Goal: Task Accomplishment & Management: Manage account settings

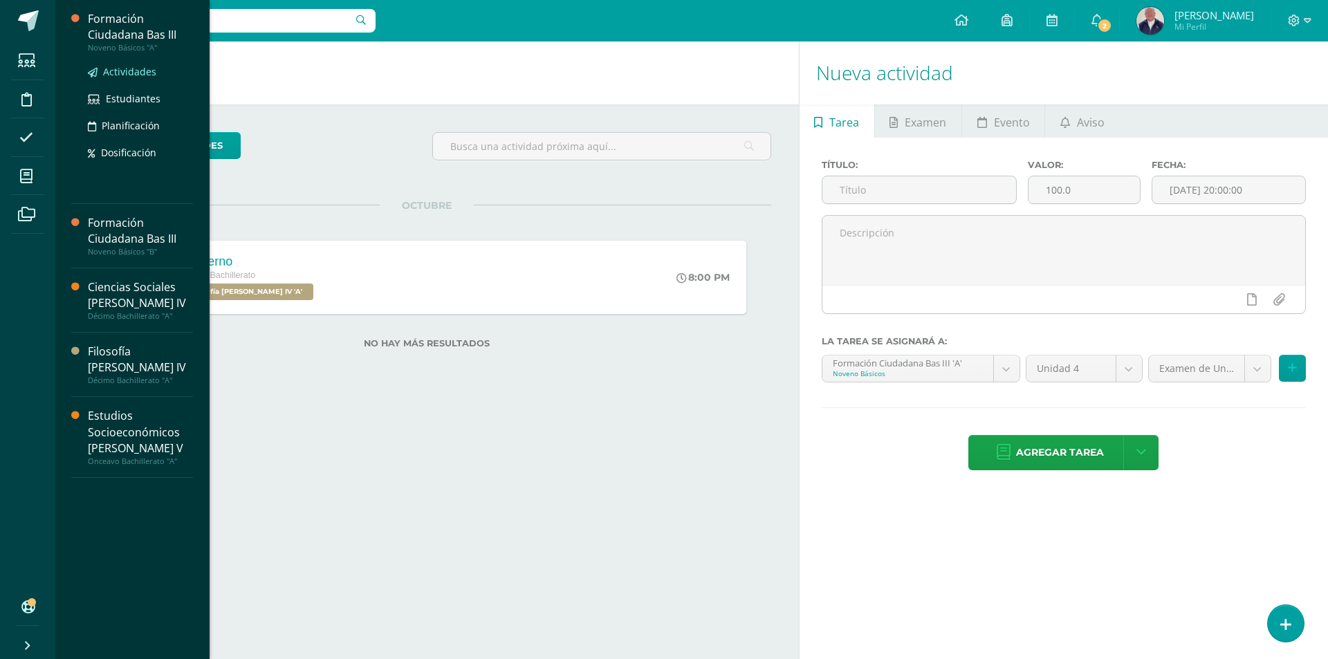
click at [110, 72] on span "Actividades" at bounding box center [129, 71] width 53 height 13
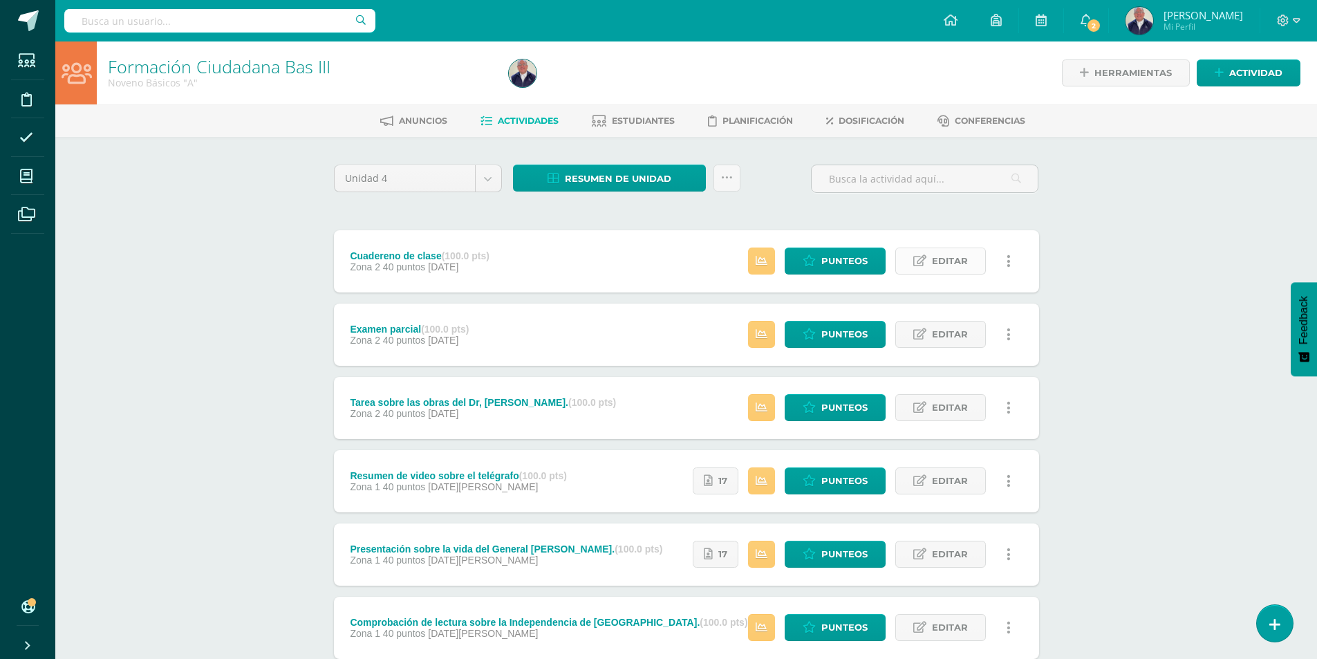
click at [964, 254] on span "Editar" at bounding box center [950, 261] width 36 height 26
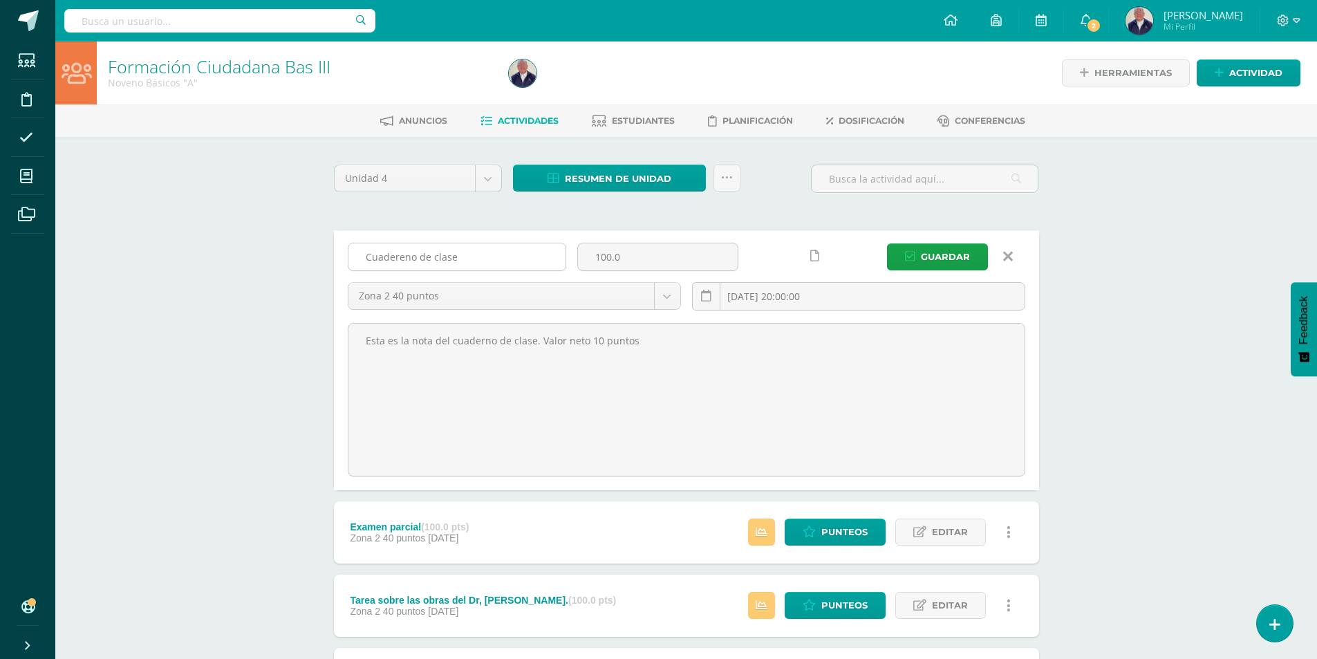
click at [487, 259] on input "Cuadereno de clase" at bounding box center [456, 256] width 217 height 27
type input "Cuaderno de clase"
click at [942, 256] on span "Guardar" at bounding box center [945, 257] width 49 height 26
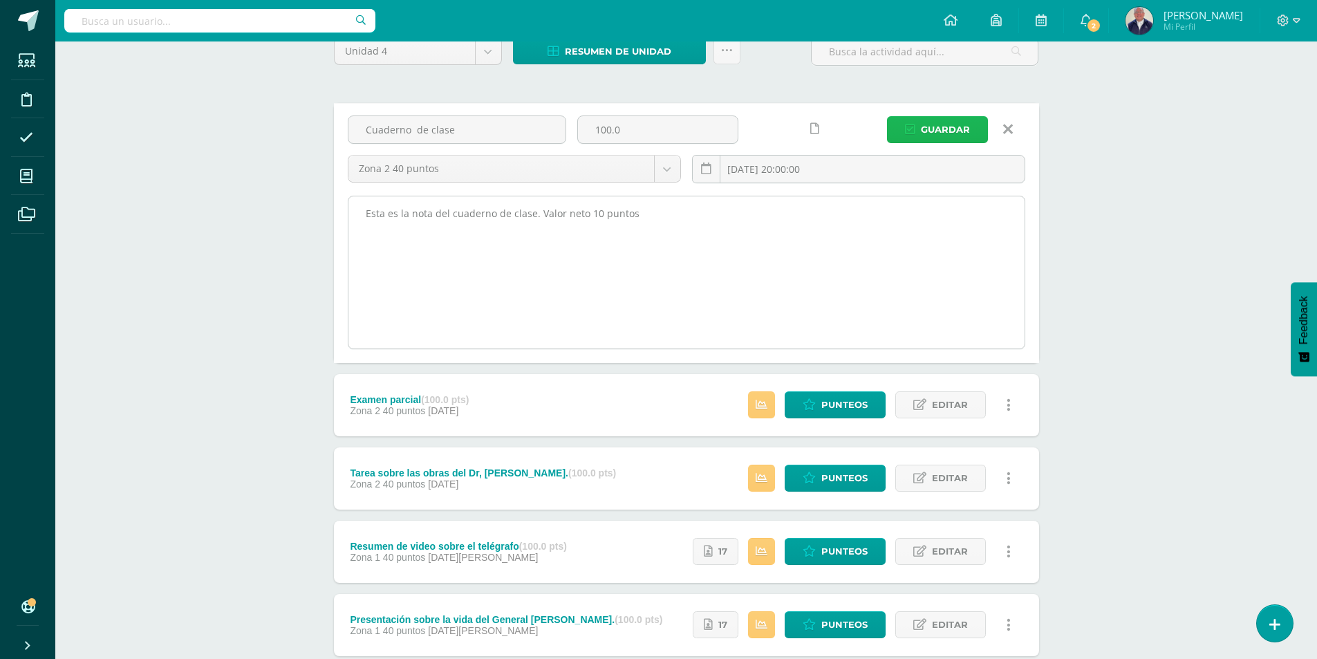
scroll to position [138, 0]
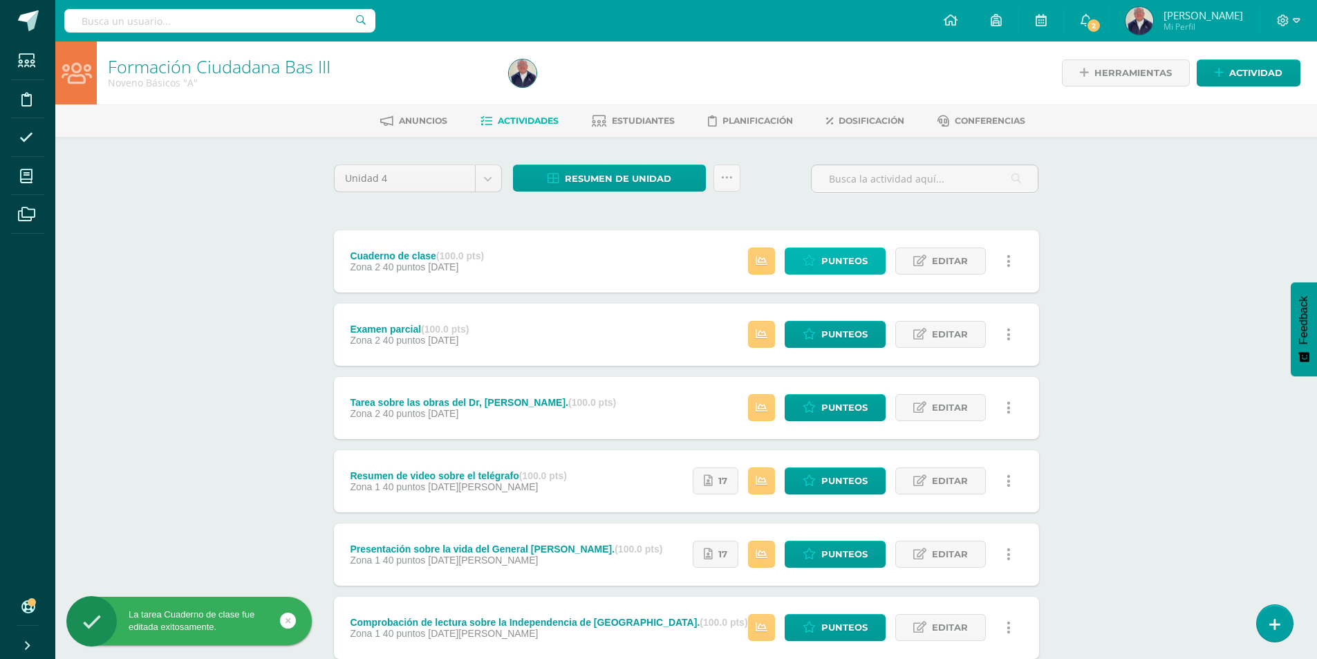
click at [846, 255] on span "Punteos" at bounding box center [844, 261] width 46 height 26
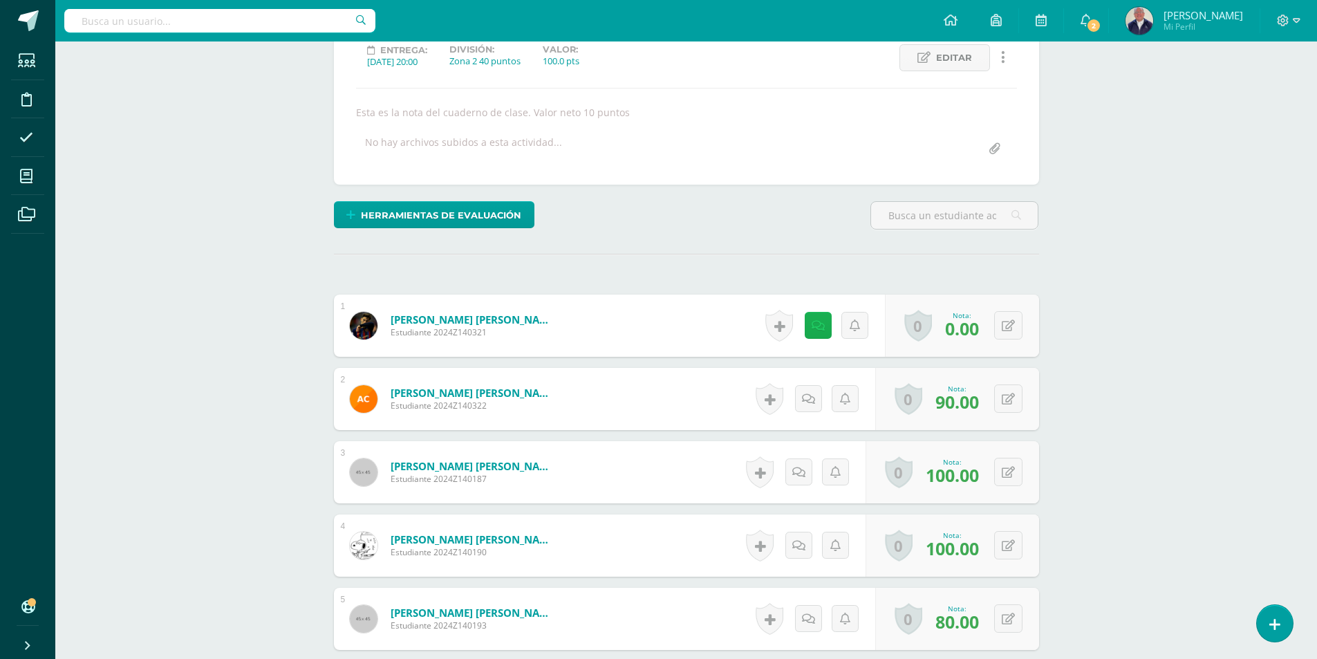
scroll to position [278, 0]
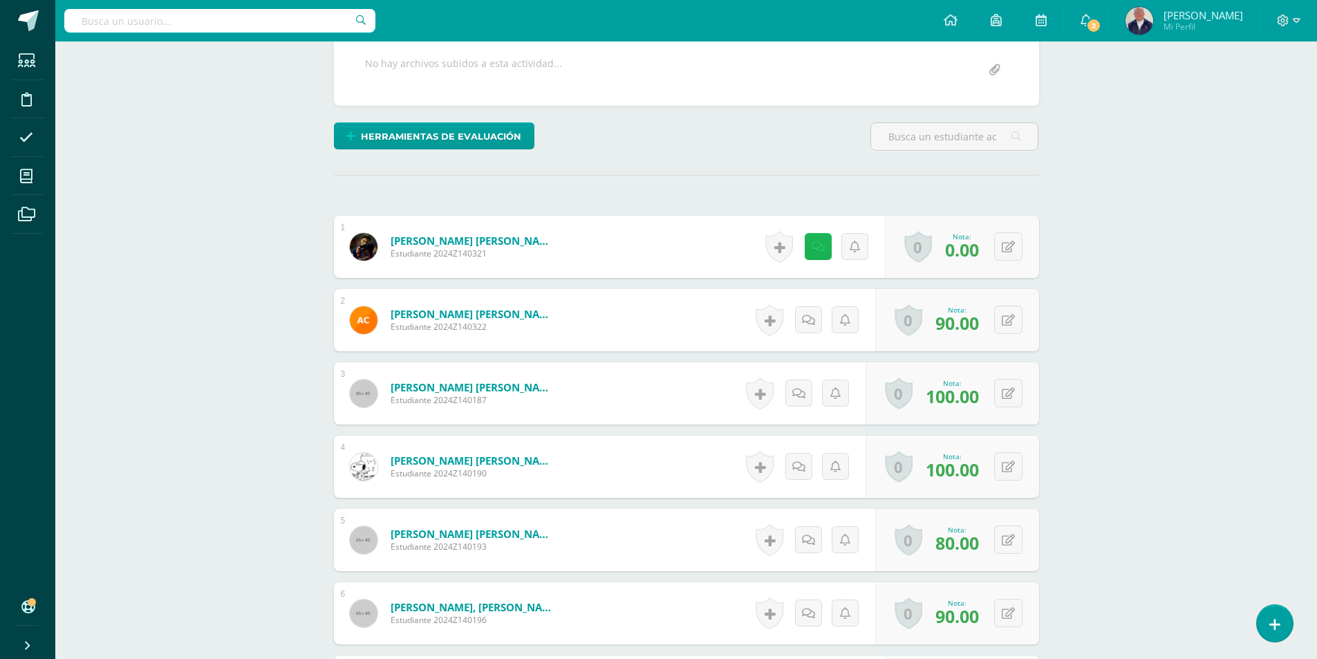
click at [814, 245] on link at bounding box center [818, 246] width 27 height 27
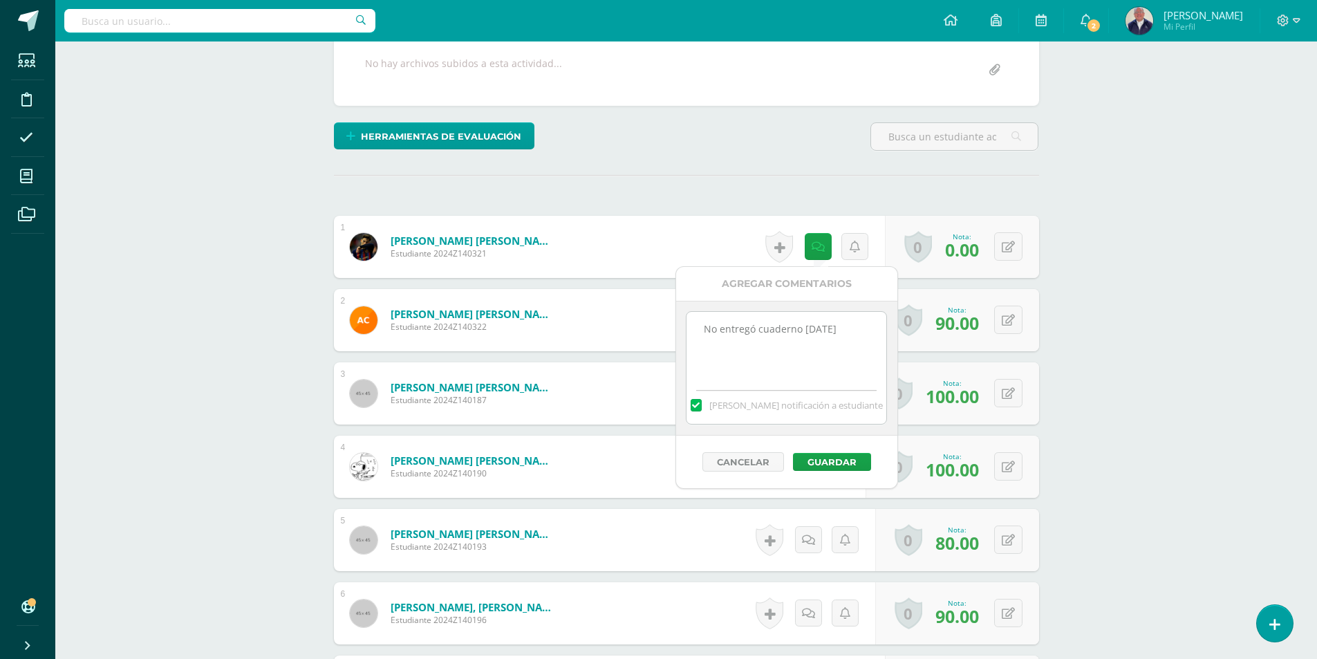
click at [772, 352] on textarea "No entregó cuaderno 2 de octubre de 2025" at bounding box center [787, 346] width 200 height 69
type textarea "No entregó cuaderno 2 de octubre de 2025.Faltan varios contenidos del curso. En…"
click at [815, 459] on button "Guardar" at bounding box center [832, 462] width 78 height 18
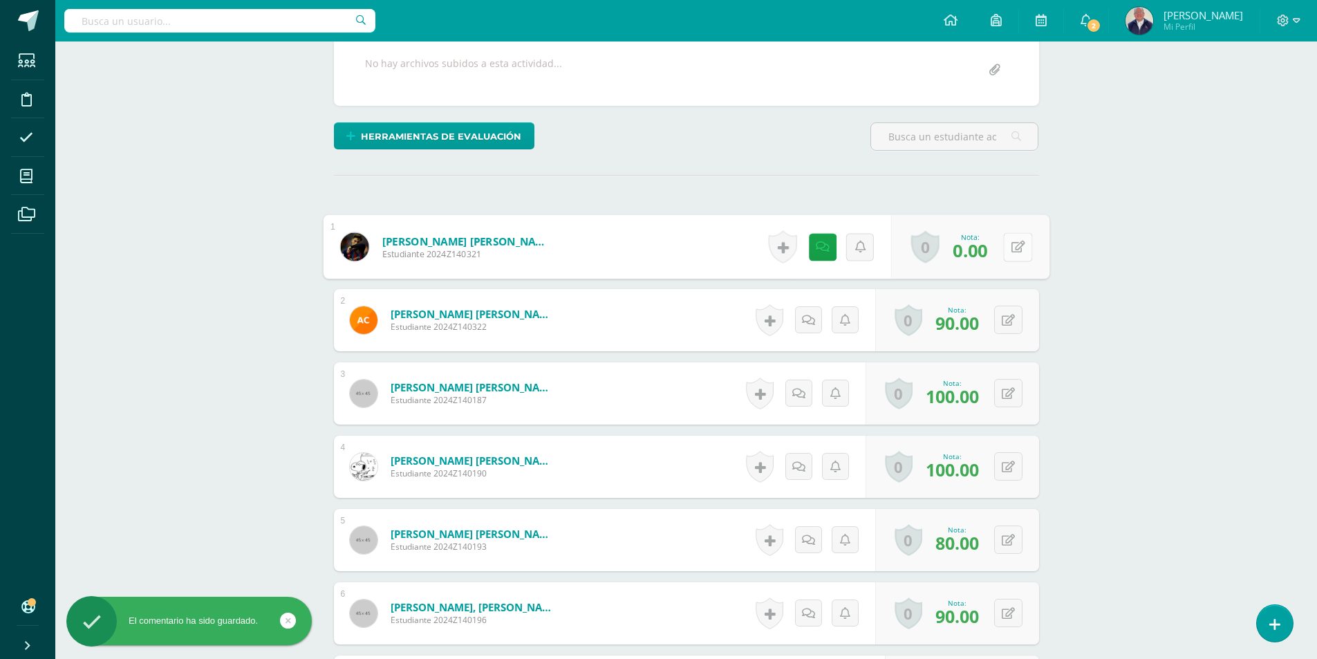
click at [1012, 250] on icon at bounding box center [1018, 247] width 14 height 12
type input "20"
click at [979, 253] on icon at bounding box center [981, 251] width 12 height 12
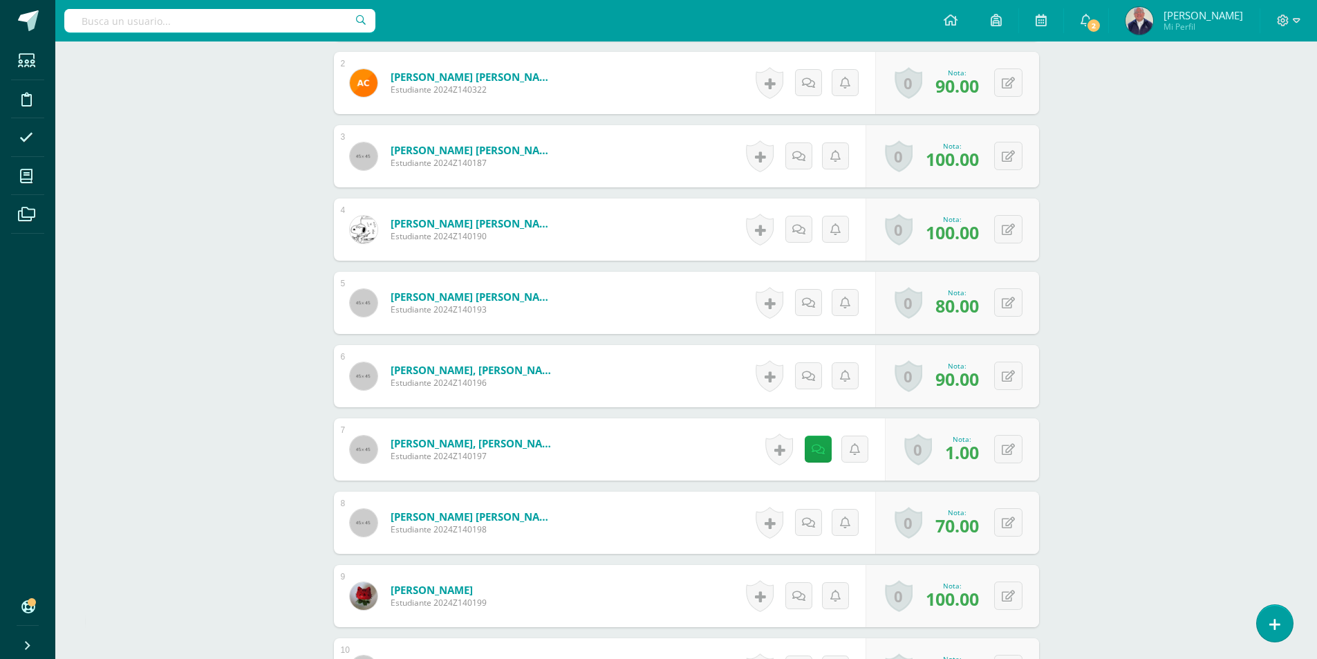
scroll to position [555, 0]
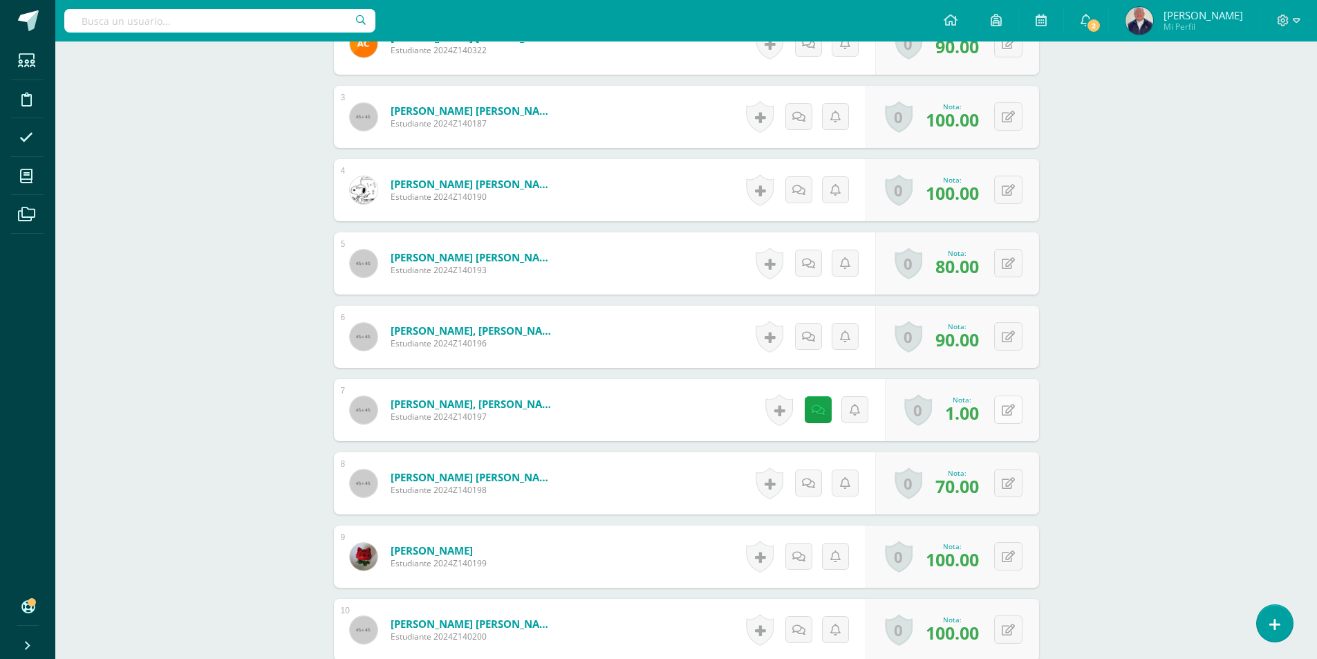
click at [1010, 411] on icon at bounding box center [1008, 411] width 13 height 12
type input "60"
drag, startPoint x: 981, startPoint y: 419, endPoint x: 851, endPoint y: 415, distance: 130.1
click at [980, 419] on icon at bounding box center [981, 415] width 12 height 12
click at [809, 406] on icon at bounding box center [808, 411] width 13 height 12
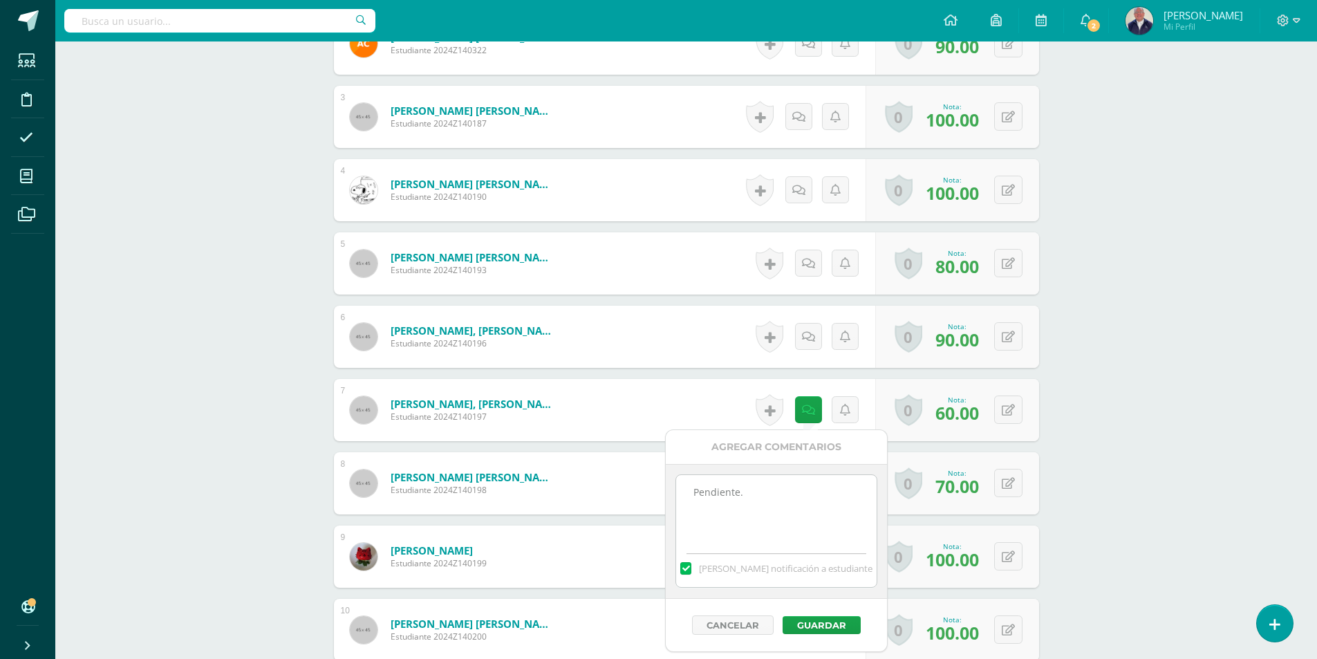
click at [759, 496] on textarea "Pendiente." at bounding box center [776, 509] width 200 height 69
click at [816, 624] on button "Guardar" at bounding box center [822, 625] width 78 height 18
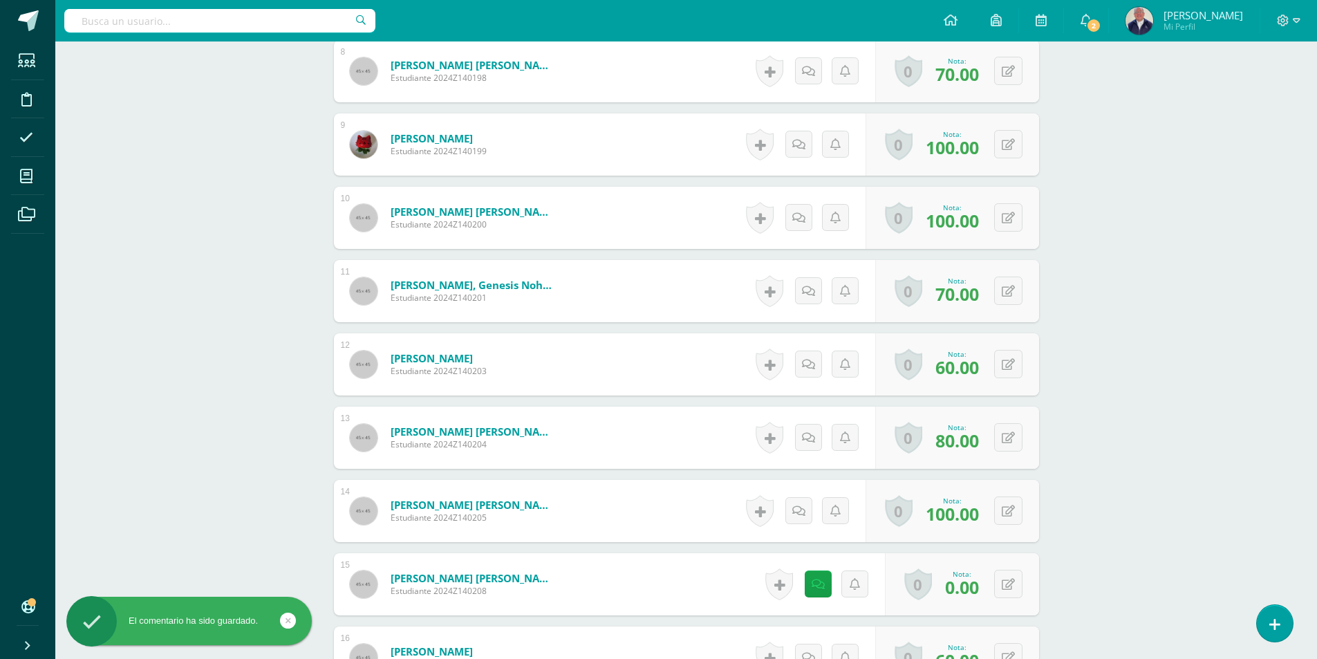
scroll to position [1039, 0]
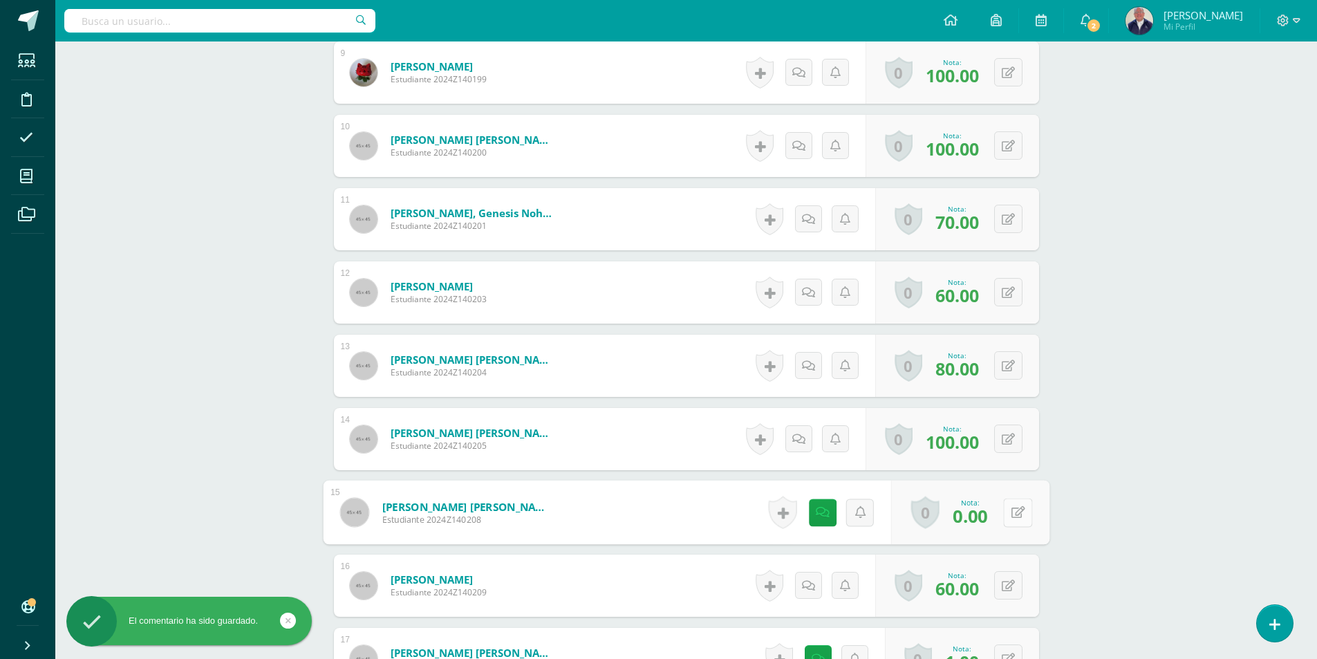
click at [1011, 514] on icon at bounding box center [1018, 512] width 14 height 12
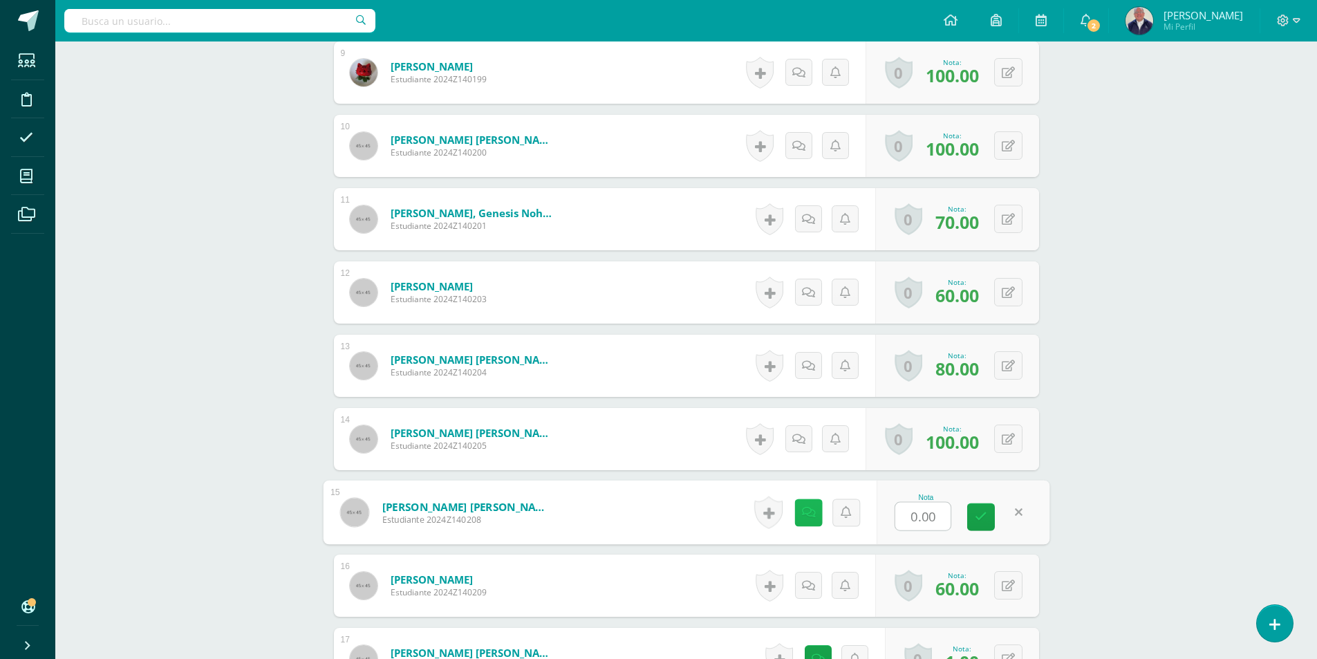
click at [812, 513] on icon at bounding box center [808, 512] width 14 height 12
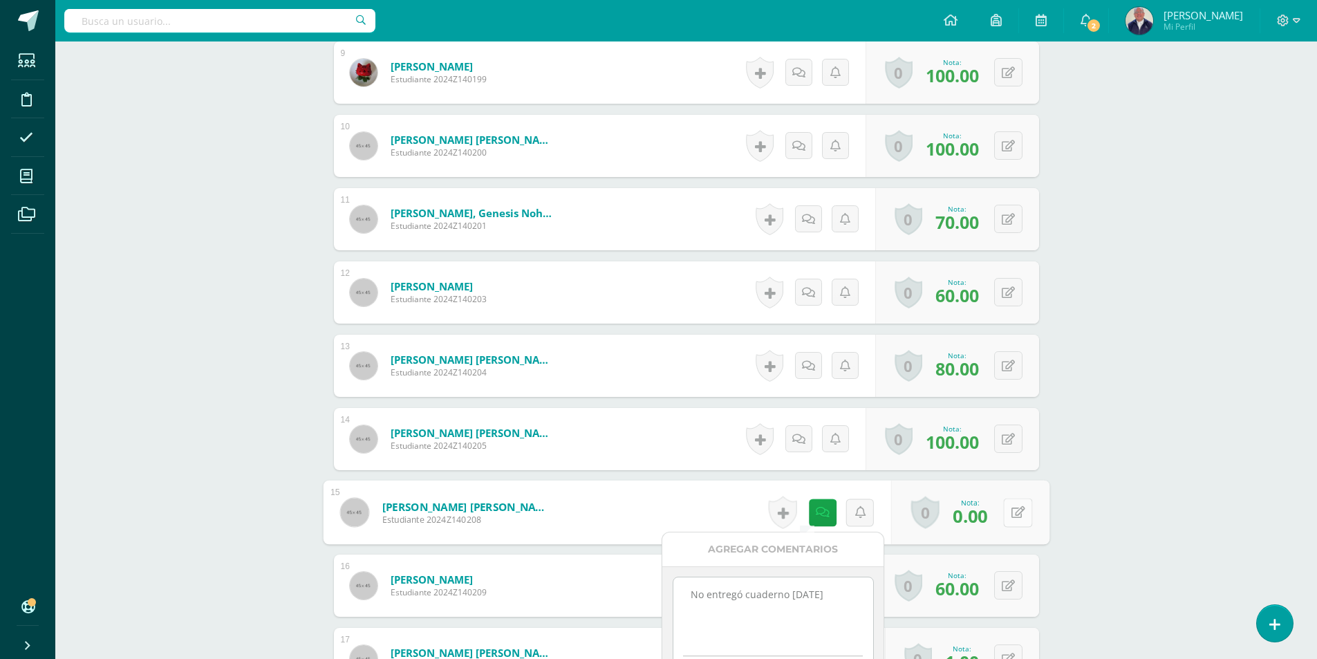
click at [1025, 515] on button at bounding box center [1017, 512] width 29 height 29
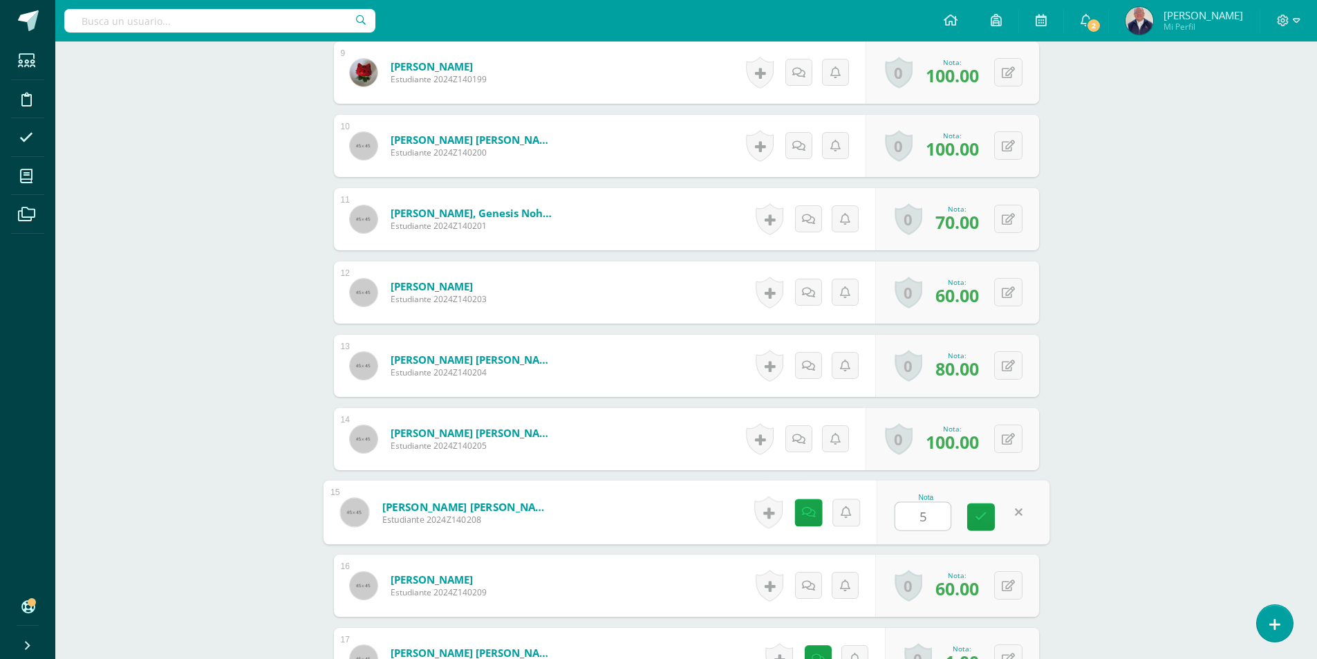
type input "50"
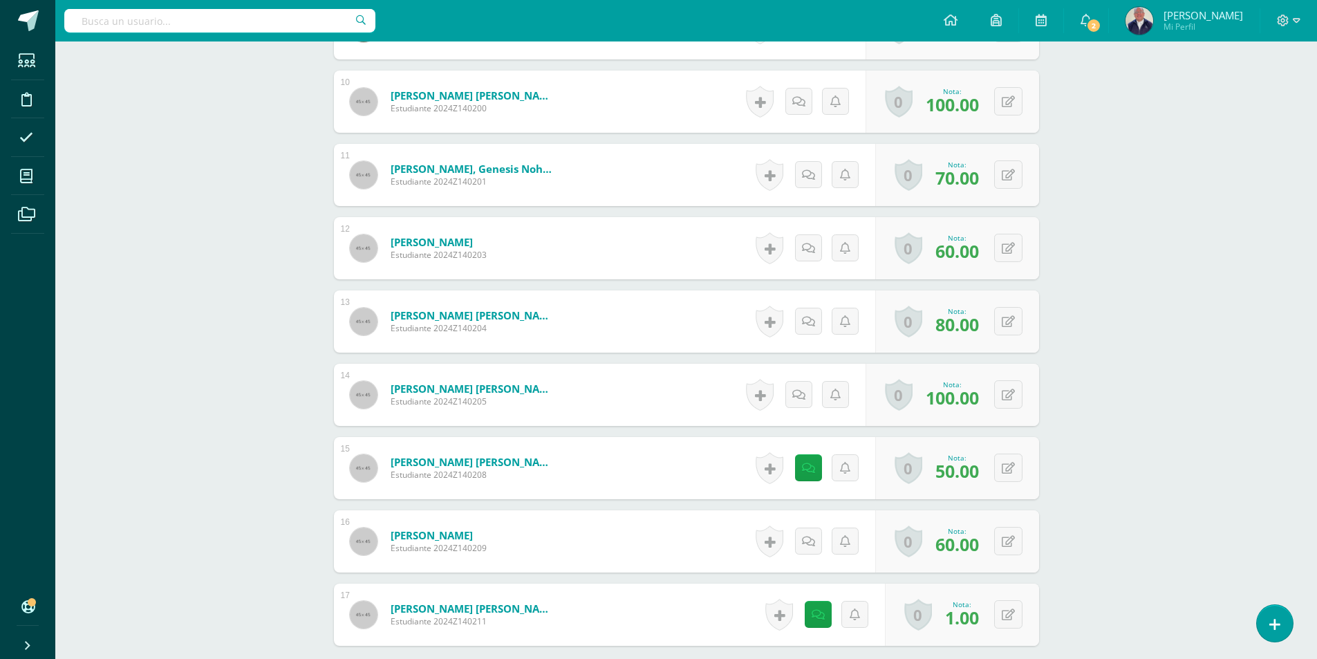
scroll to position [1108, 0]
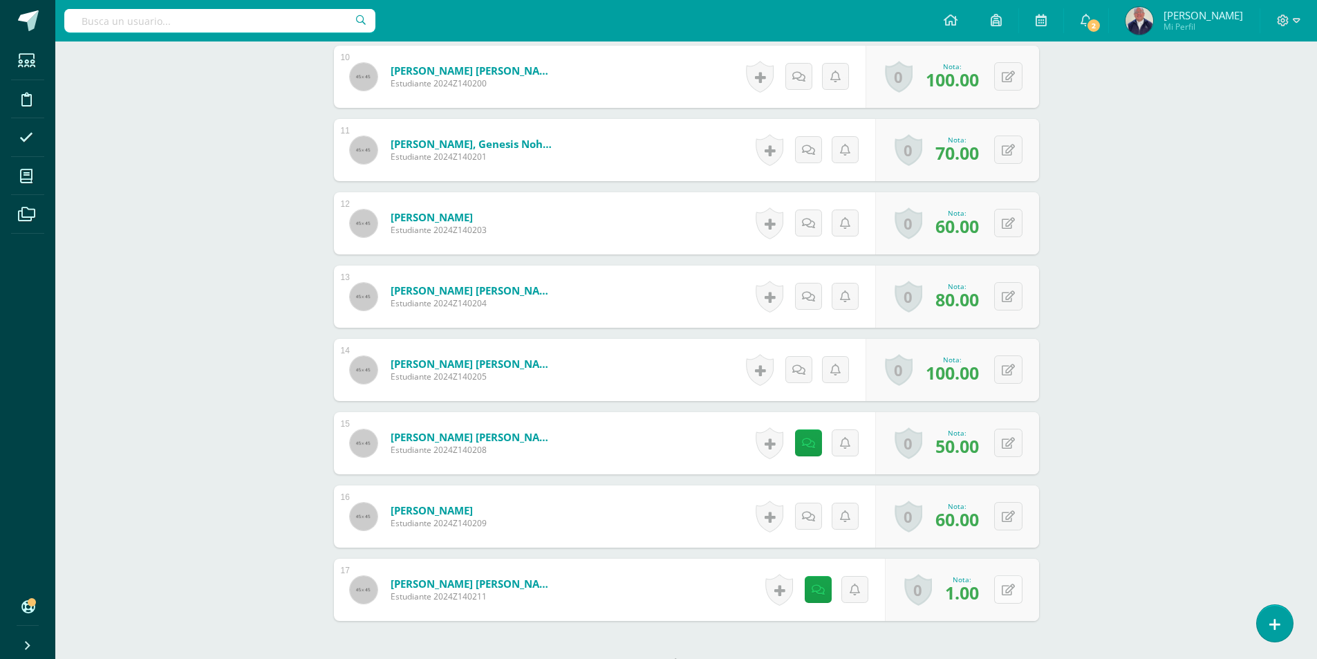
click at [1005, 589] on button at bounding box center [1008, 589] width 28 height 28
type input "40"
click at [979, 586] on link at bounding box center [981, 595] width 28 height 28
click at [815, 592] on link at bounding box center [808, 589] width 27 height 27
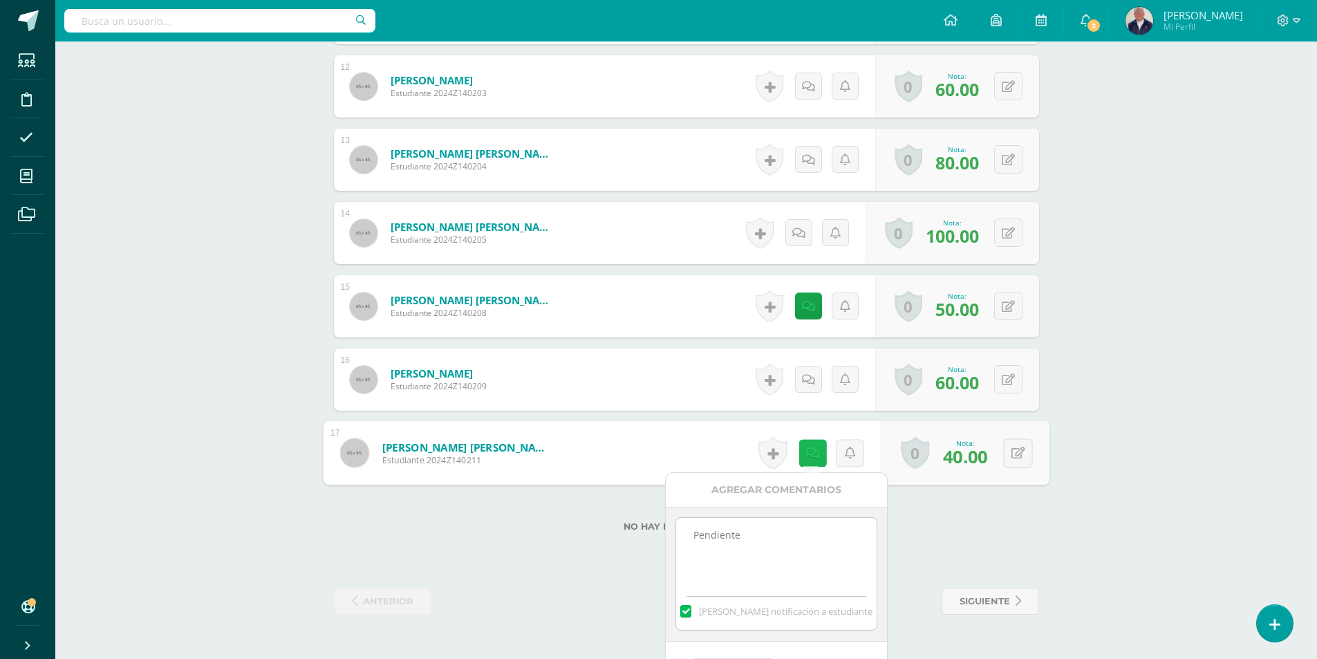
scroll to position [1246, 0]
click at [783, 534] on textarea "Pendiente" at bounding box center [776, 551] width 200 height 69
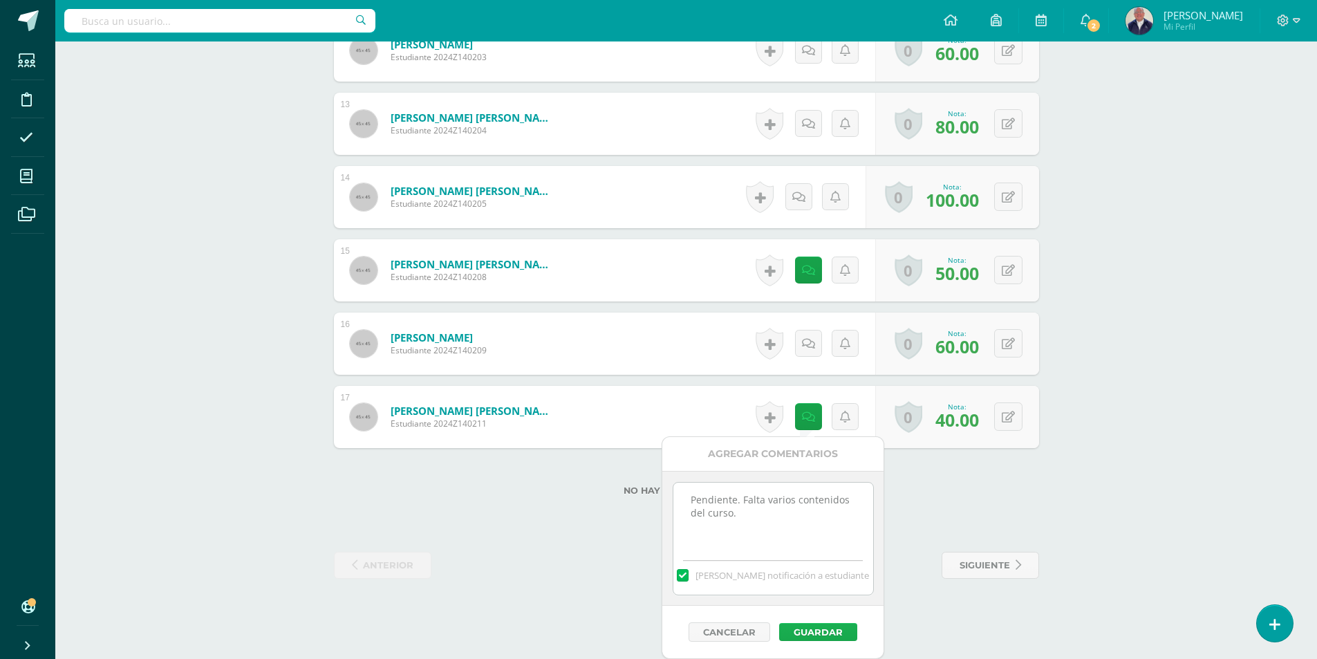
type textarea "Pendiente. Falta varios contenidos del curso."
click at [805, 627] on button "Guardar" at bounding box center [818, 632] width 78 height 18
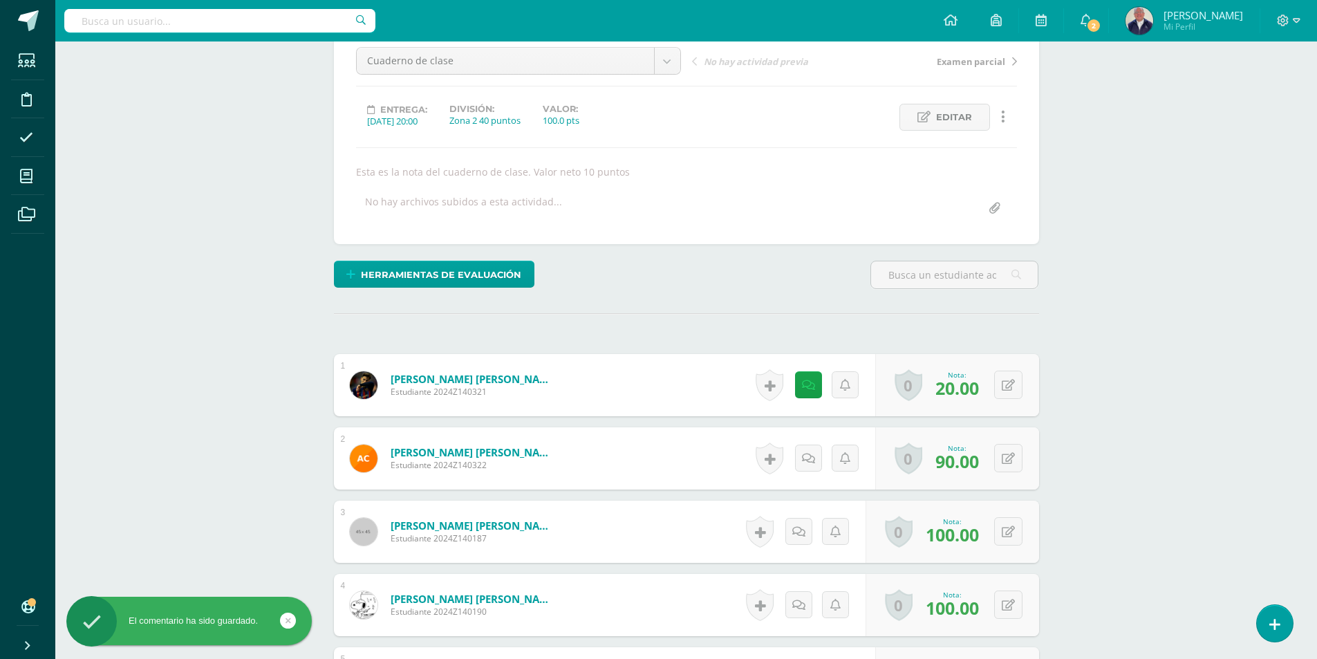
scroll to position [0, 0]
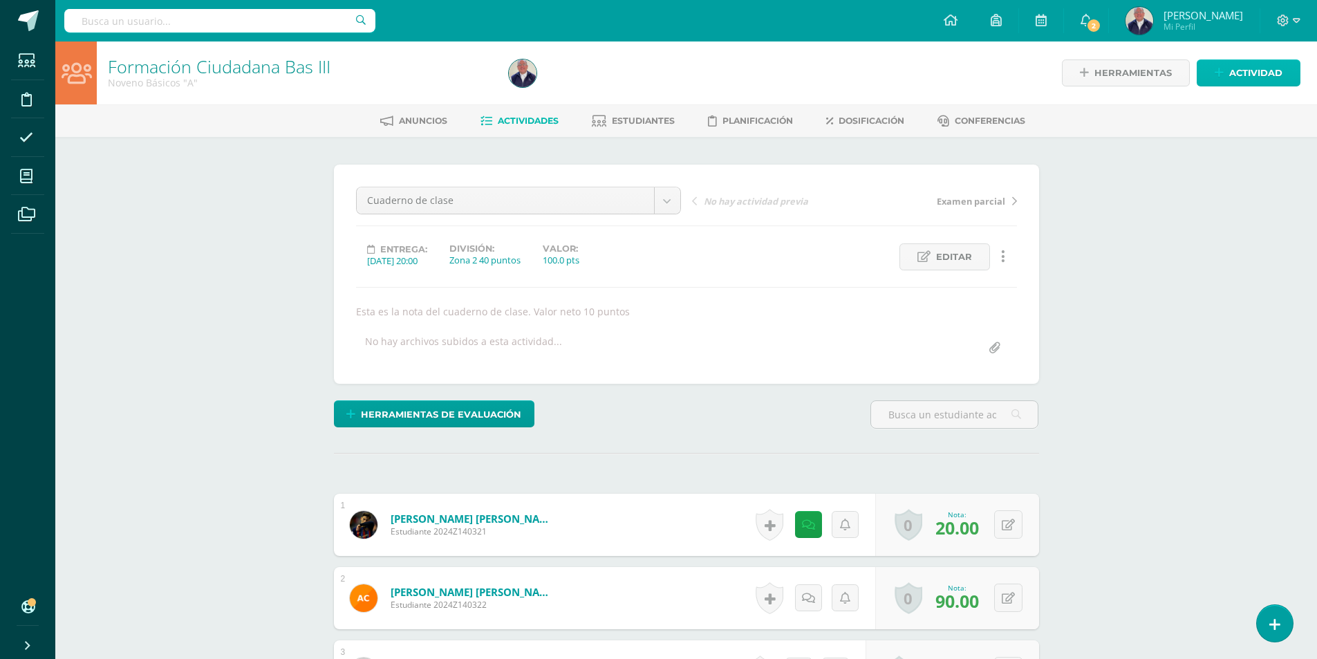
click at [1261, 72] on span "Actividad" at bounding box center [1255, 73] width 53 height 26
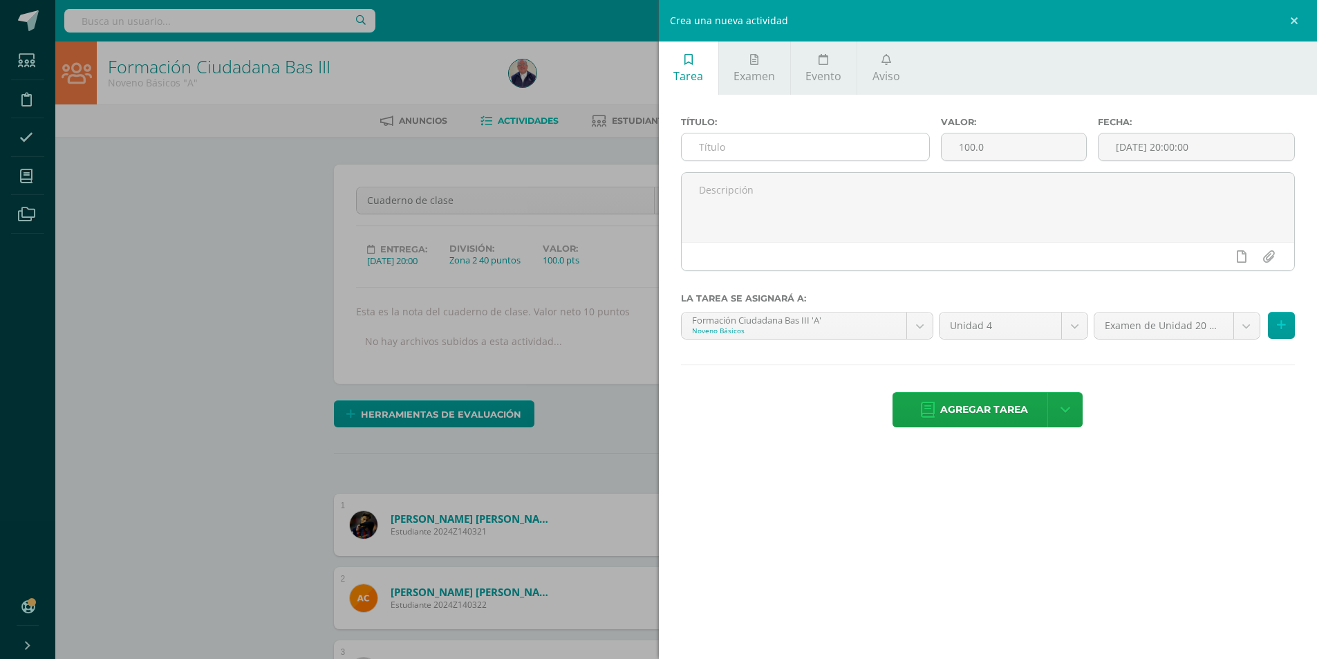
click at [810, 153] on input "text" at bounding box center [806, 146] width 248 height 27
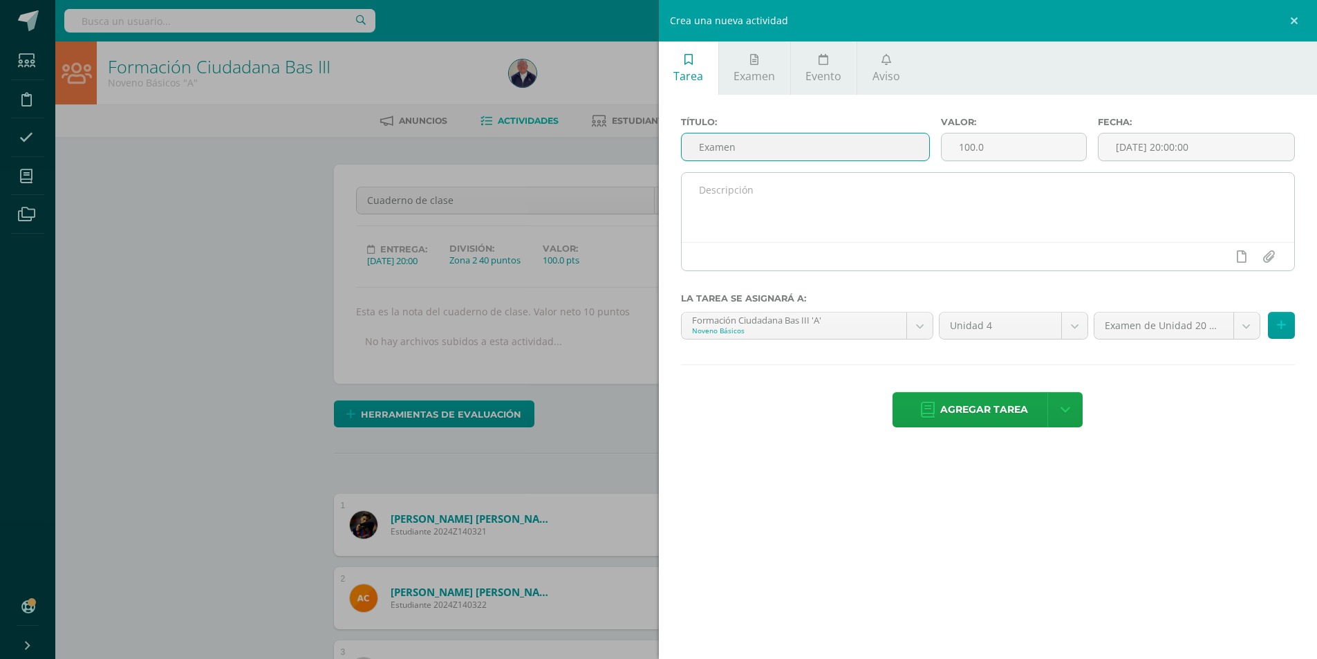
type input "Examen"
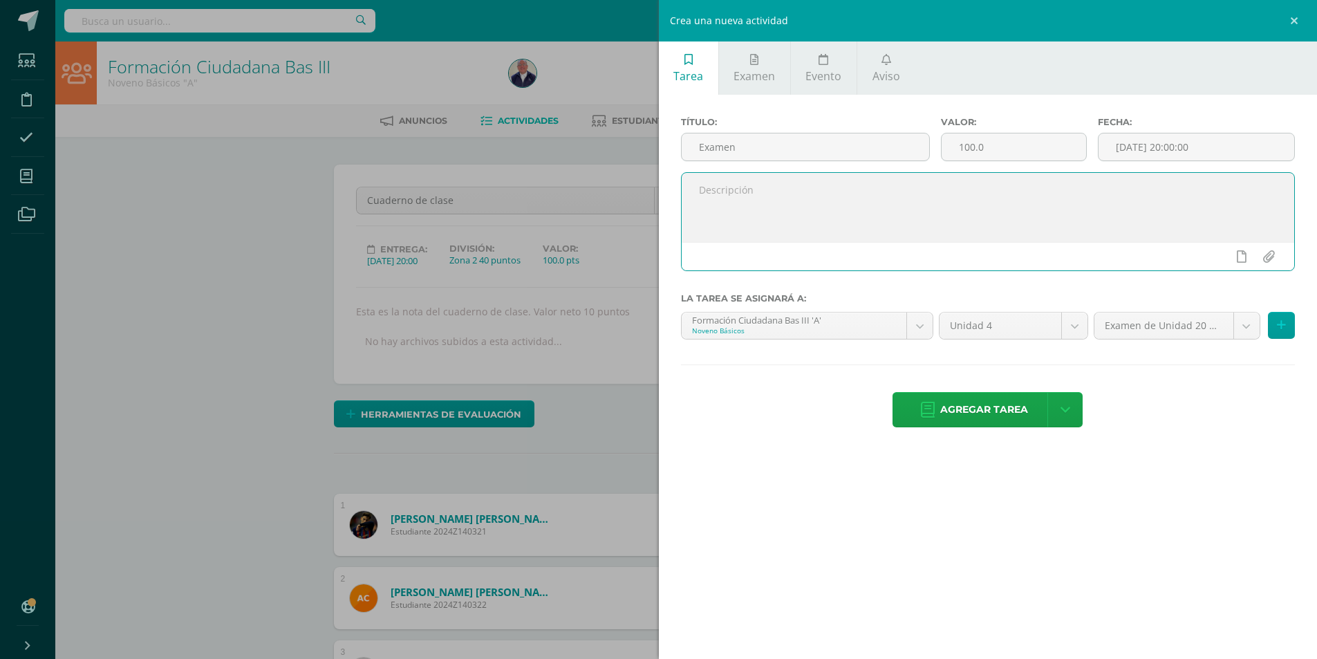
click at [794, 201] on textarea at bounding box center [988, 207] width 613 height 69
type textarea "Esta es la nota del examen final del curso. Valor neto 20 puntos. Realizado el …"
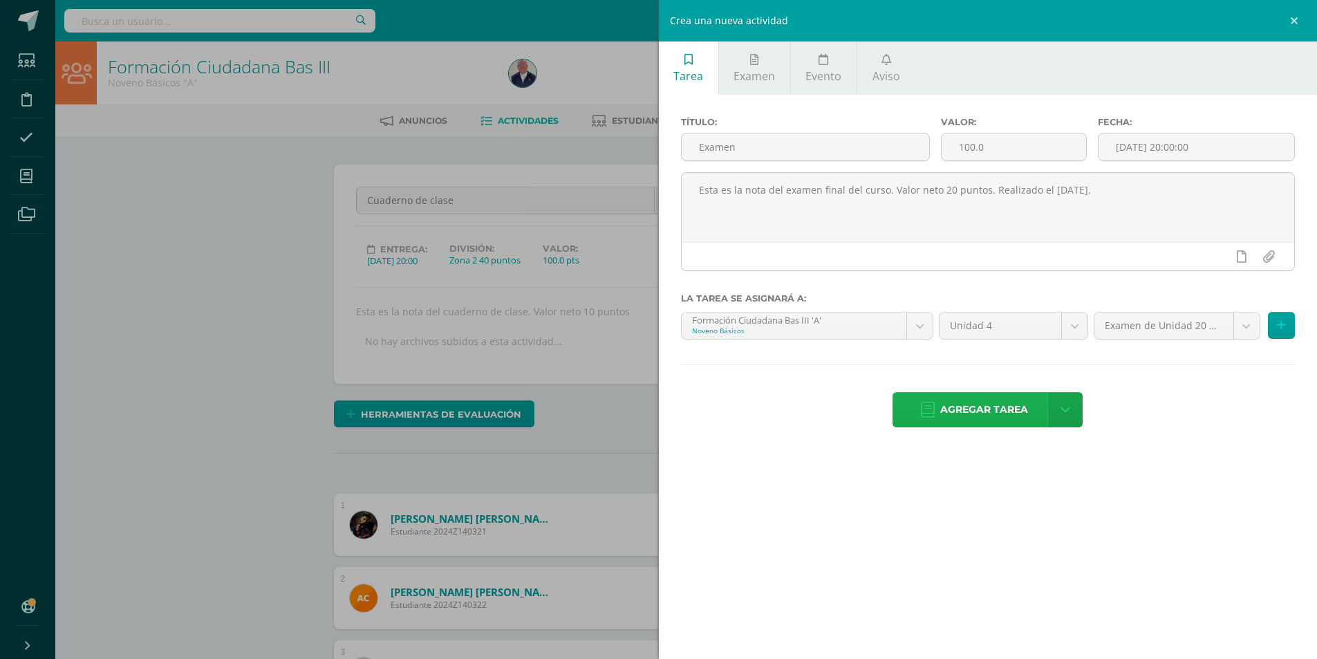
click at [987, 404] on span "Agregar tarea" at bounding box center [984, 410] width 88 height 34
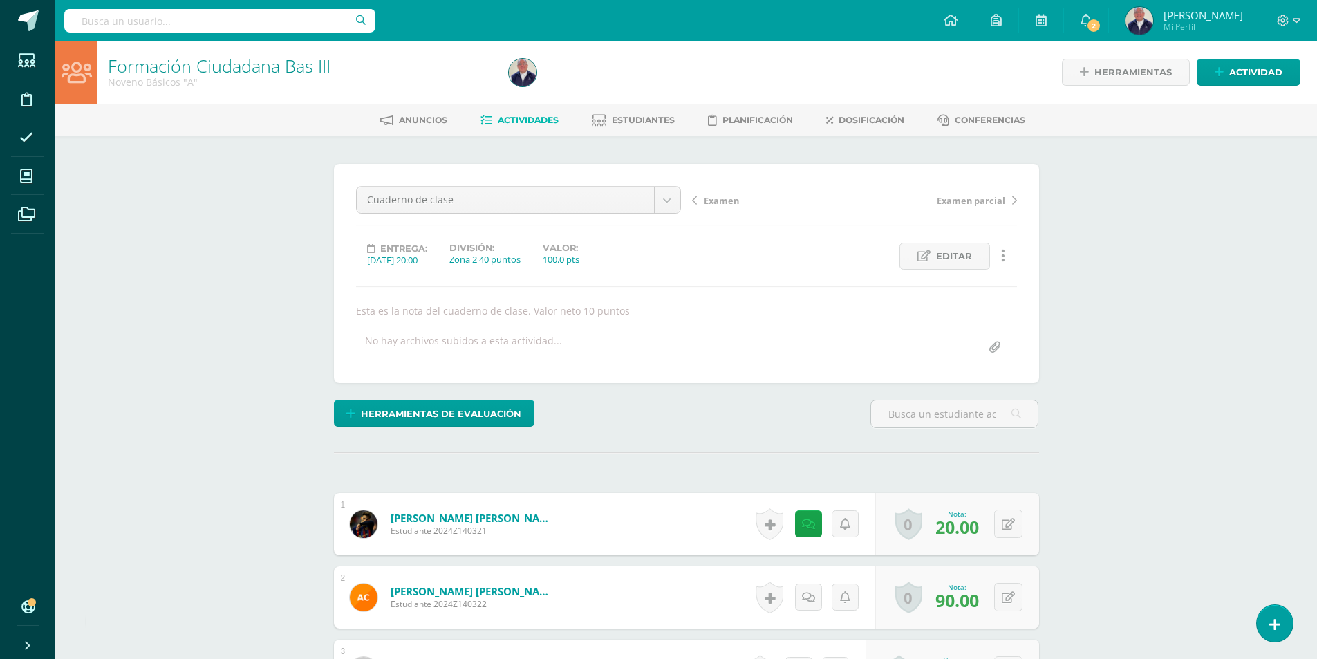
scroll to position [1, 0]
click at [535, 116] on span "Actividades" at bounding box center [528, 119] width 61 height 10
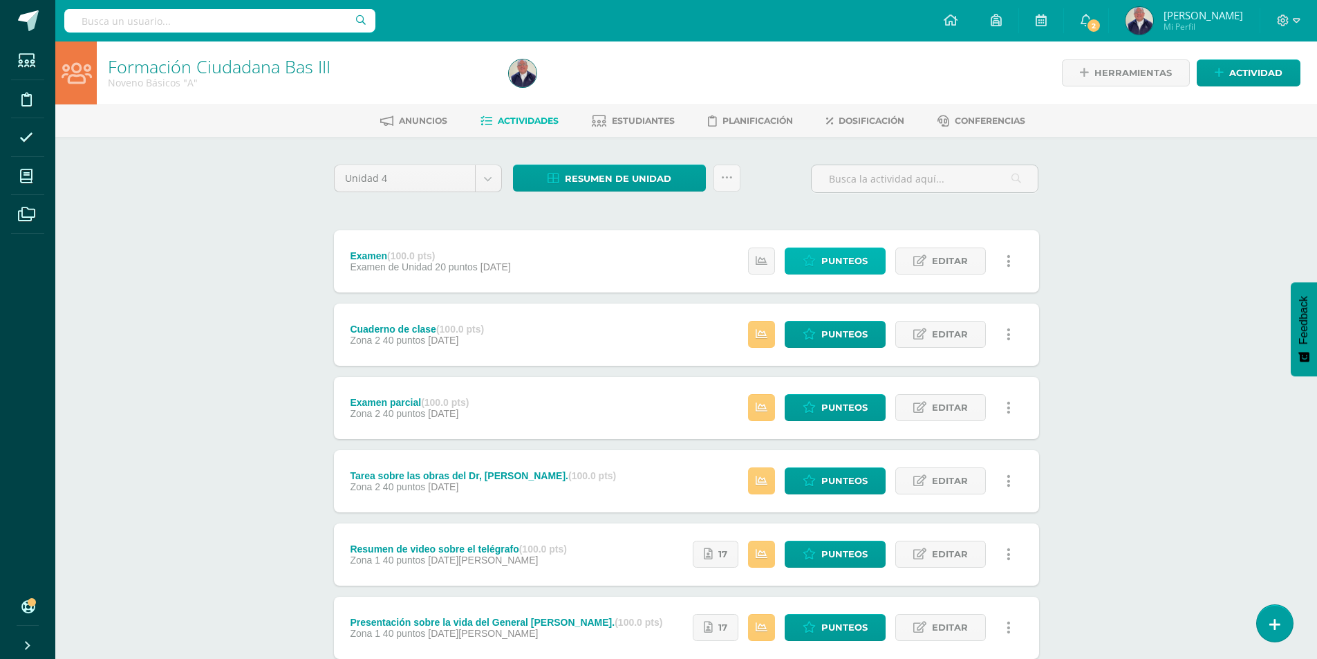
click at [845, 259] on span "Punteos" at bounding box center [844, 261] width 46 height 26
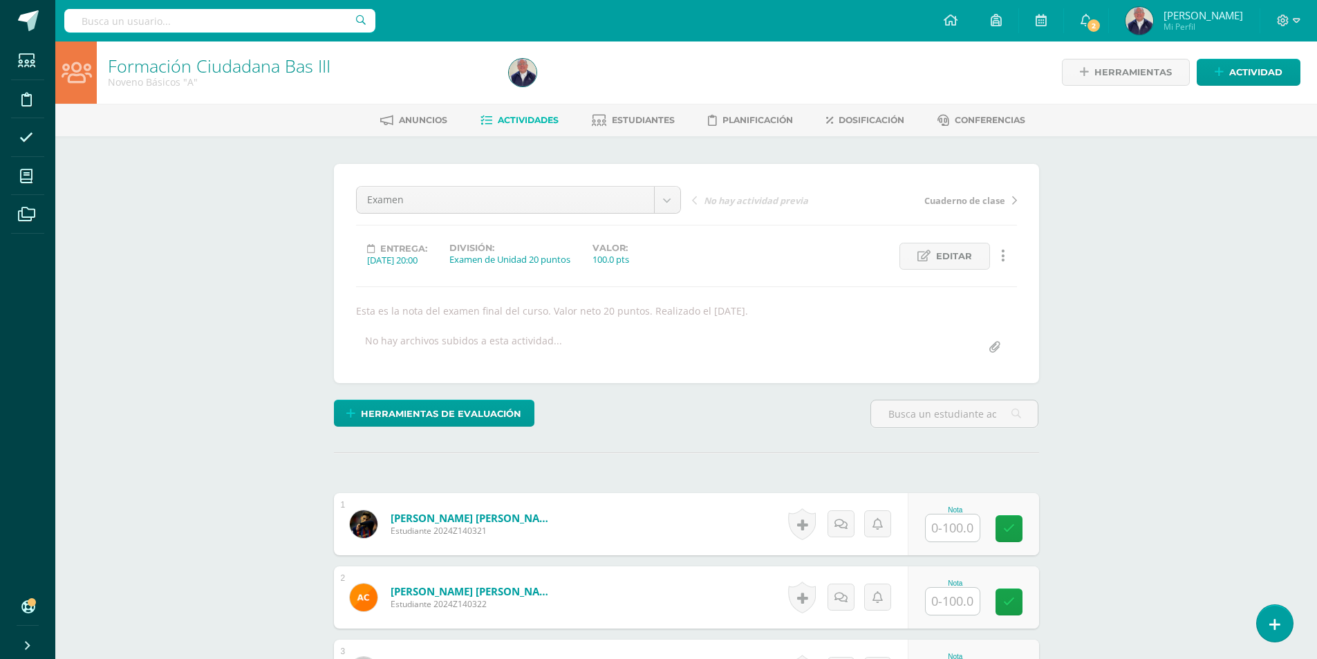
scroll to position [1, 0]
click at [966, 523] on input "text" at bounding box center [953, 527] width 54 height 27
type input "25"
type input "65"
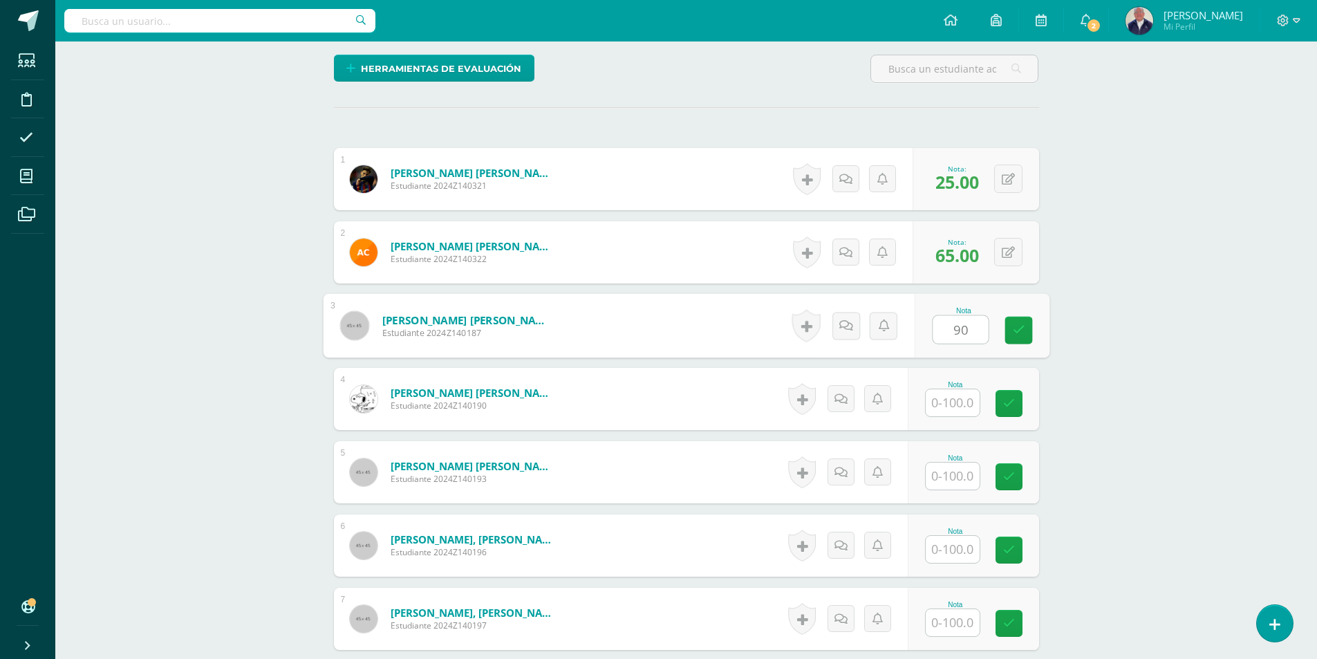
type input "90"
type input "85"
type input "55"
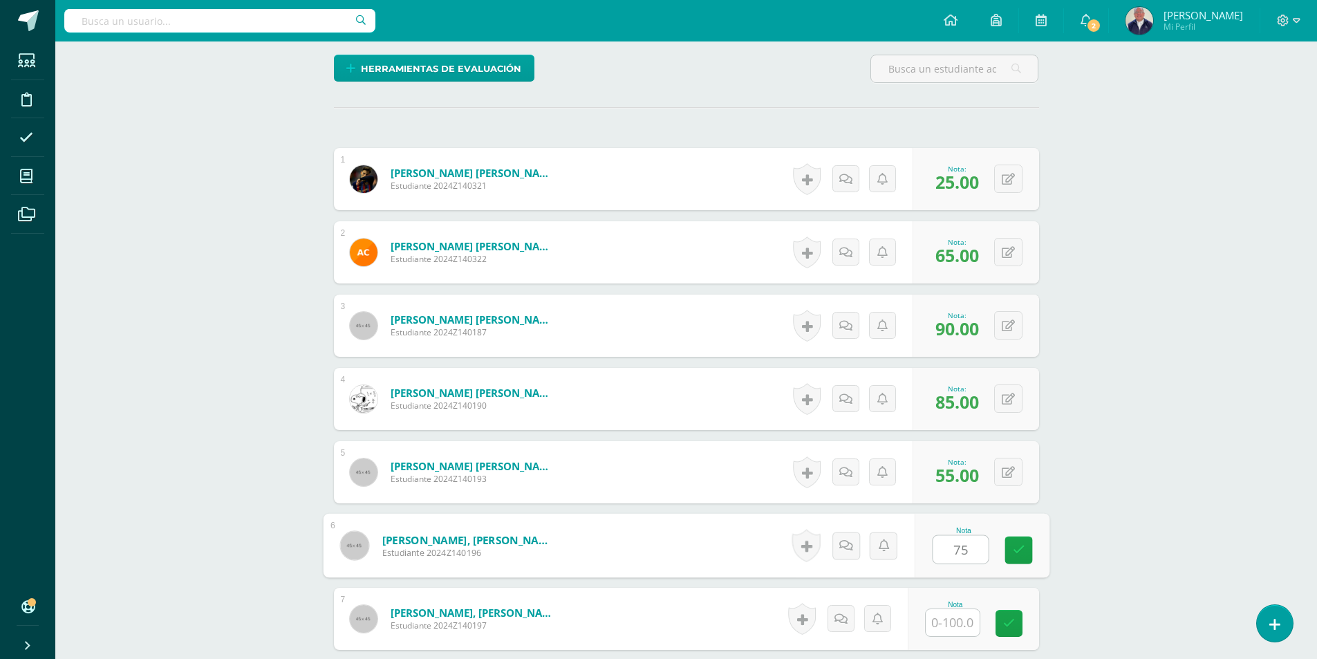
type input "75"
type input "55"
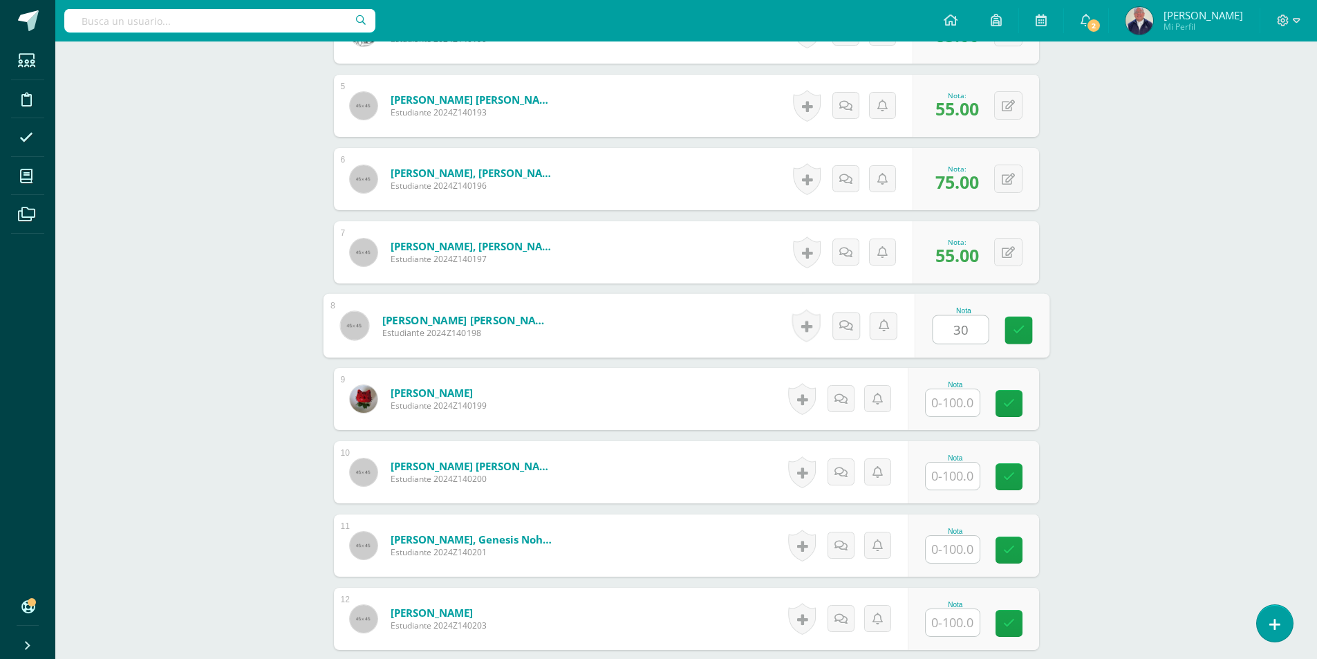
type input "30"
type input "87.50"
type input "87.5"
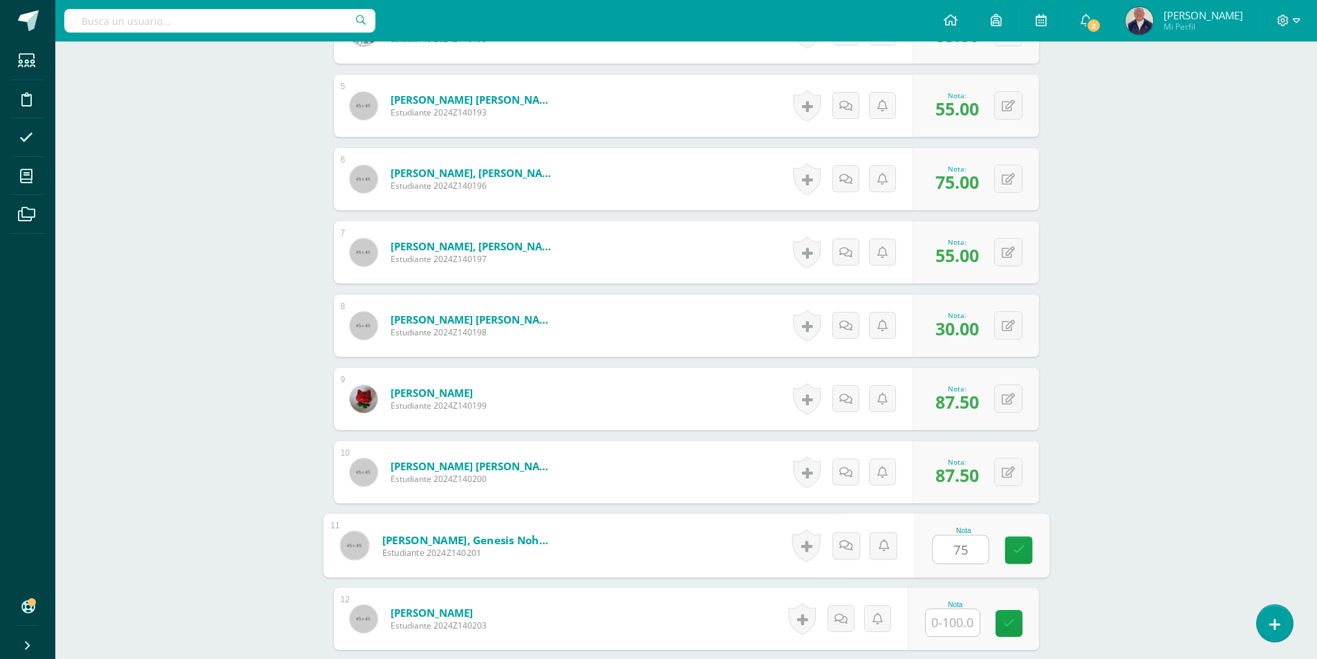
type input "75"
type input "55"
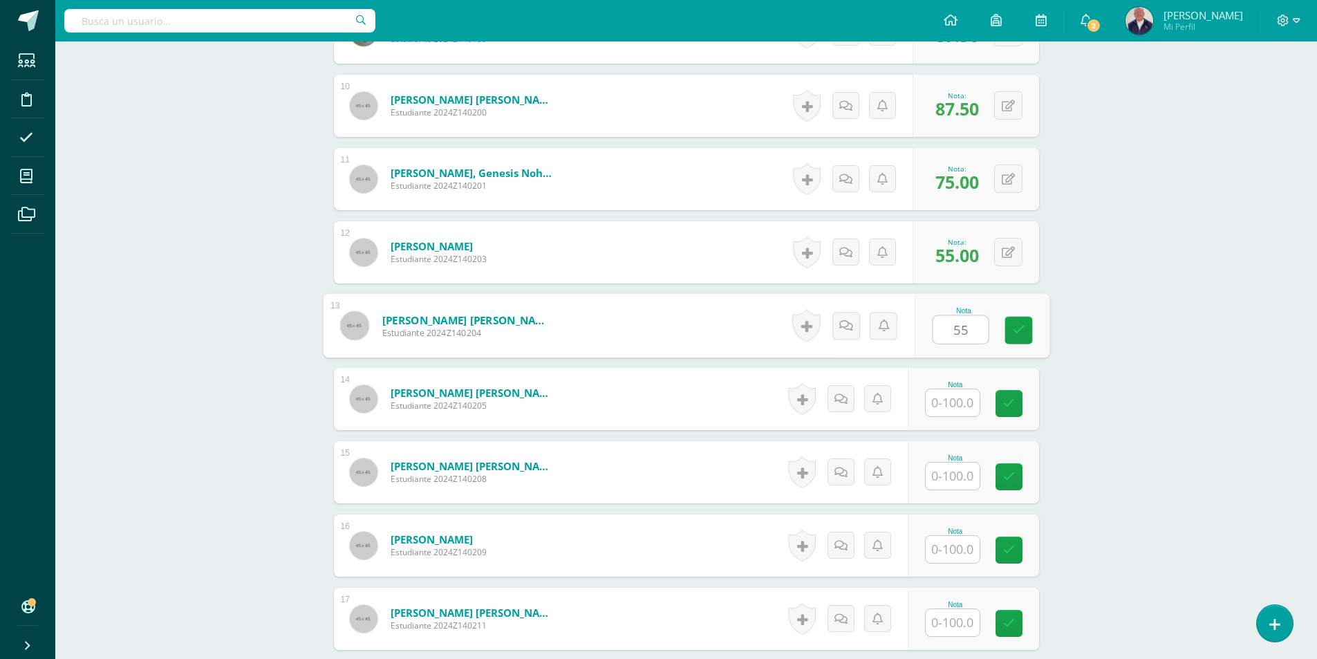
type input "55"
type input "40"
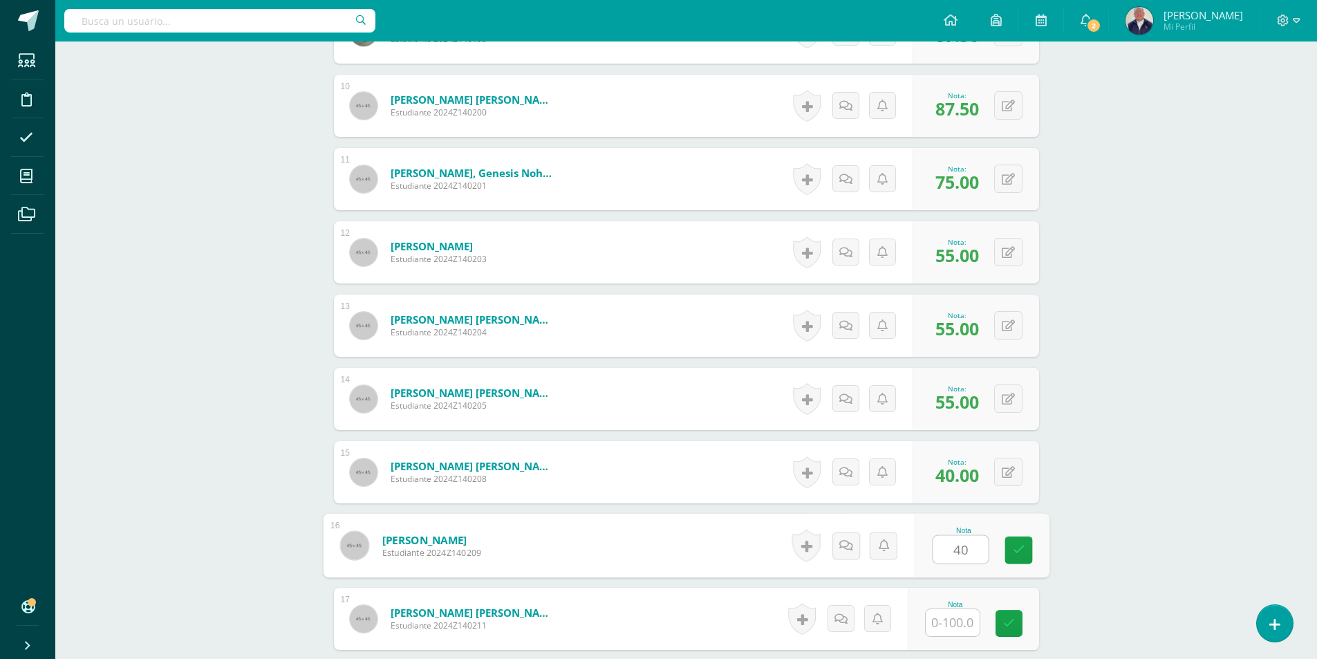
type input "40"
type input "60"
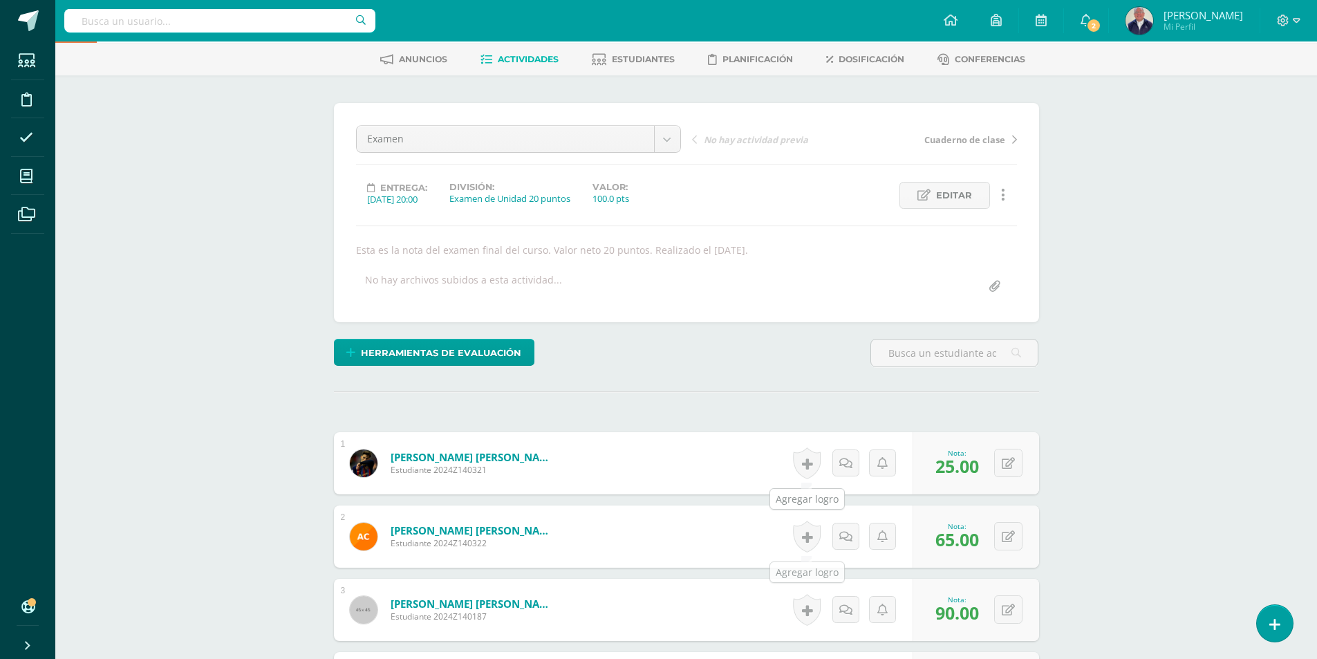
scroll to position [0, 0]
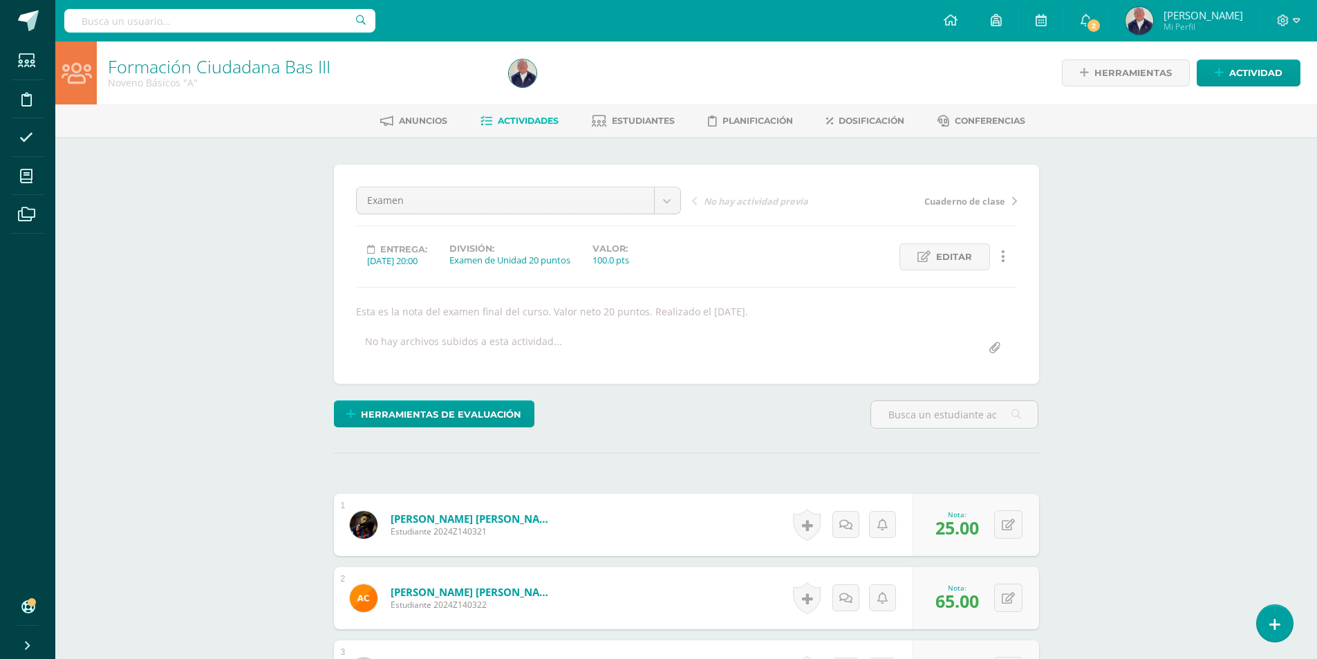
click at [523, 116] on span "Actividades" at bounding box center [528, 120] width 61 height 10
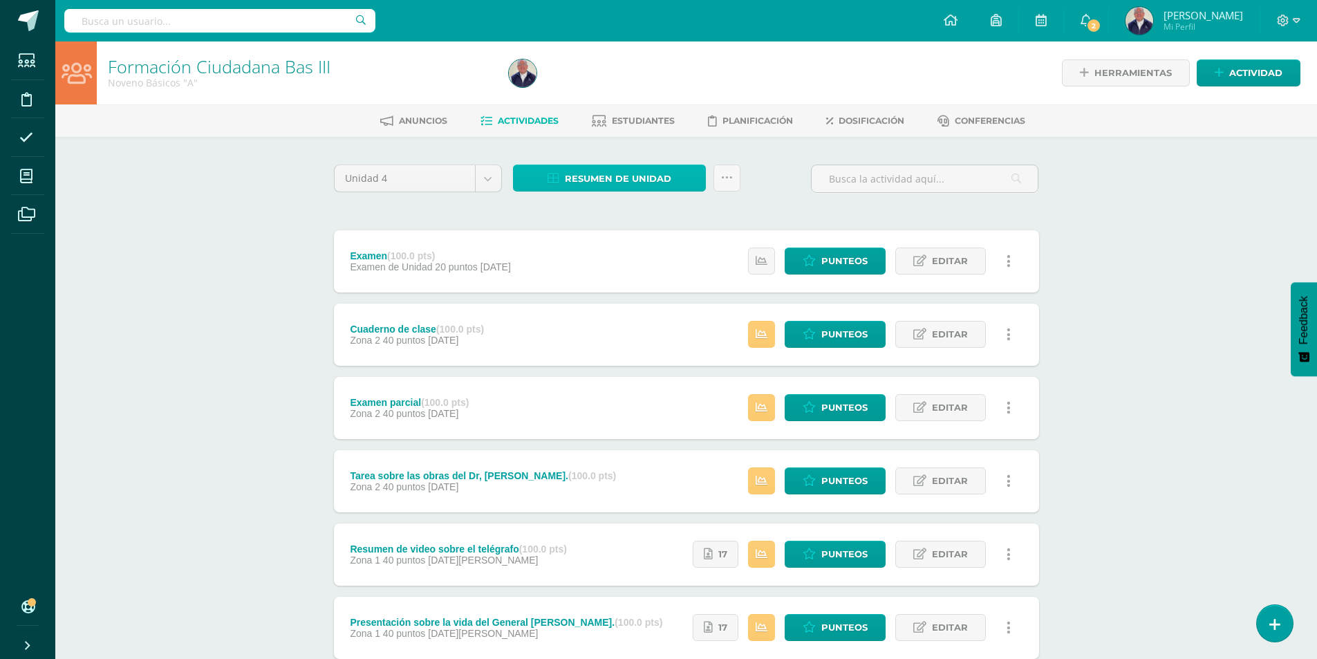
click at [643, 174] on span "Resumen de unidad" at bounding box center [618, 179] width 106 height 26
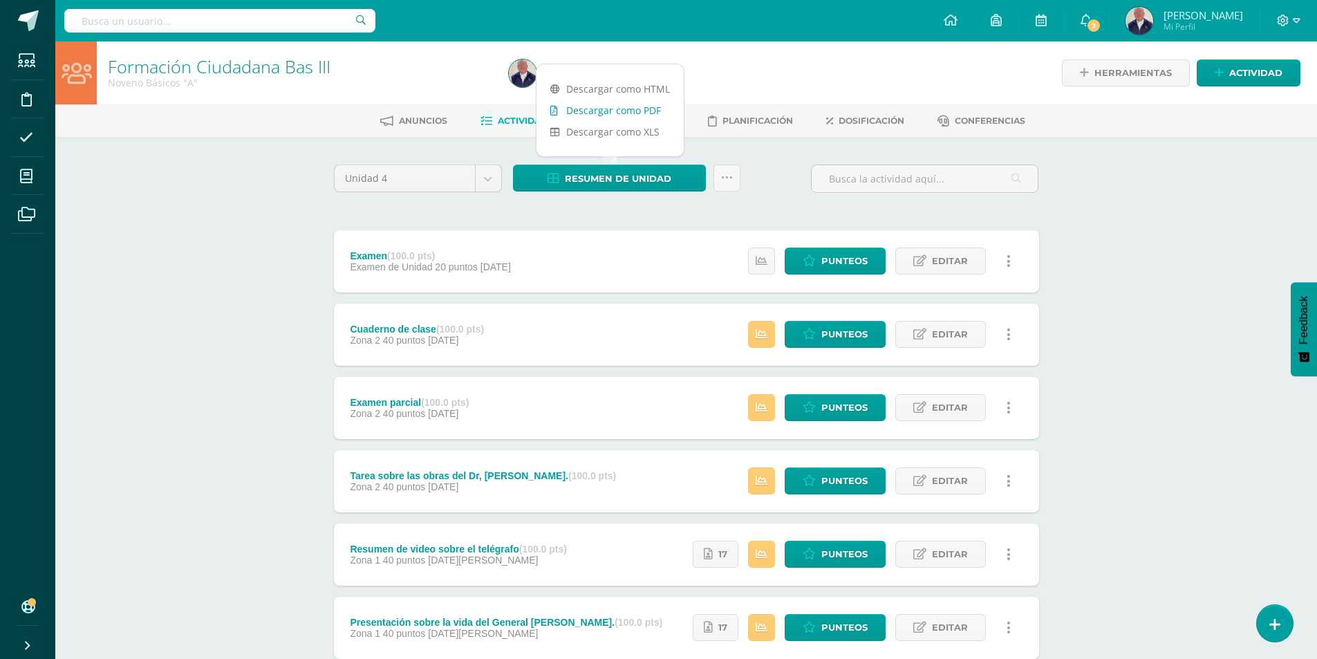
click at [633, 113] on link "Descargar como PDF" at bounding box center [610, 110] width 147 height 21
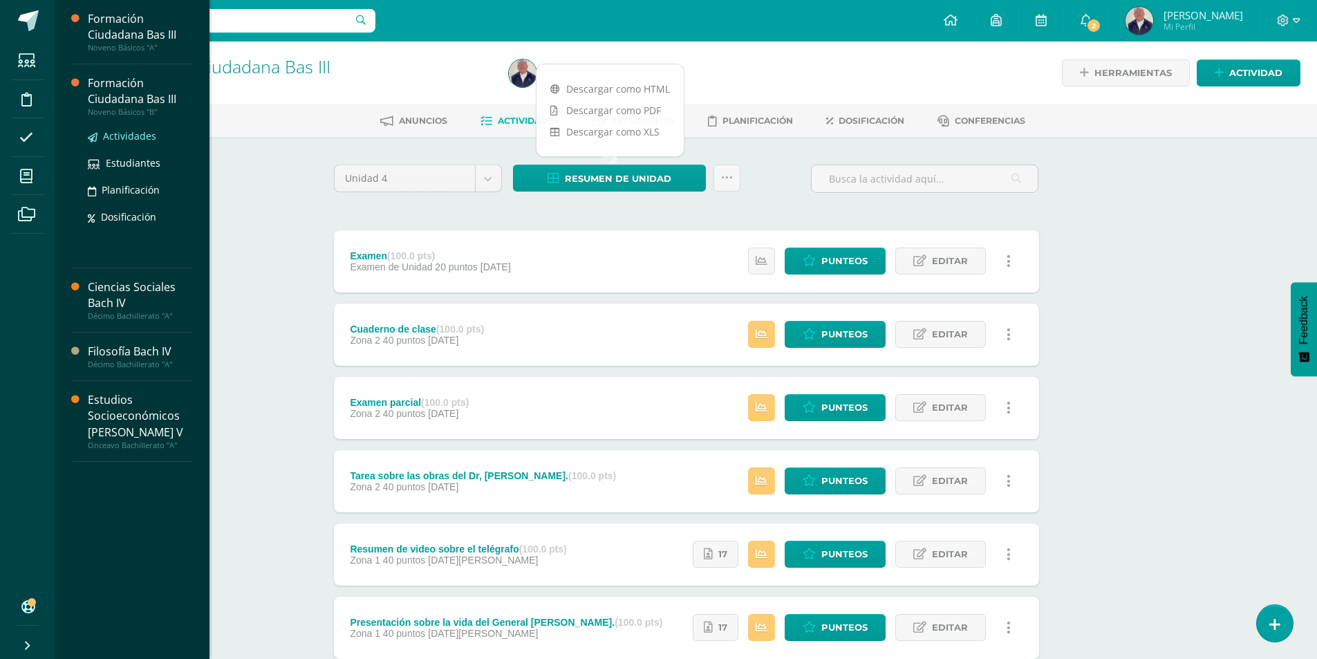
click at [114, 135] on span "Actividades" at bounding box center [129, 135] width 53 height 13
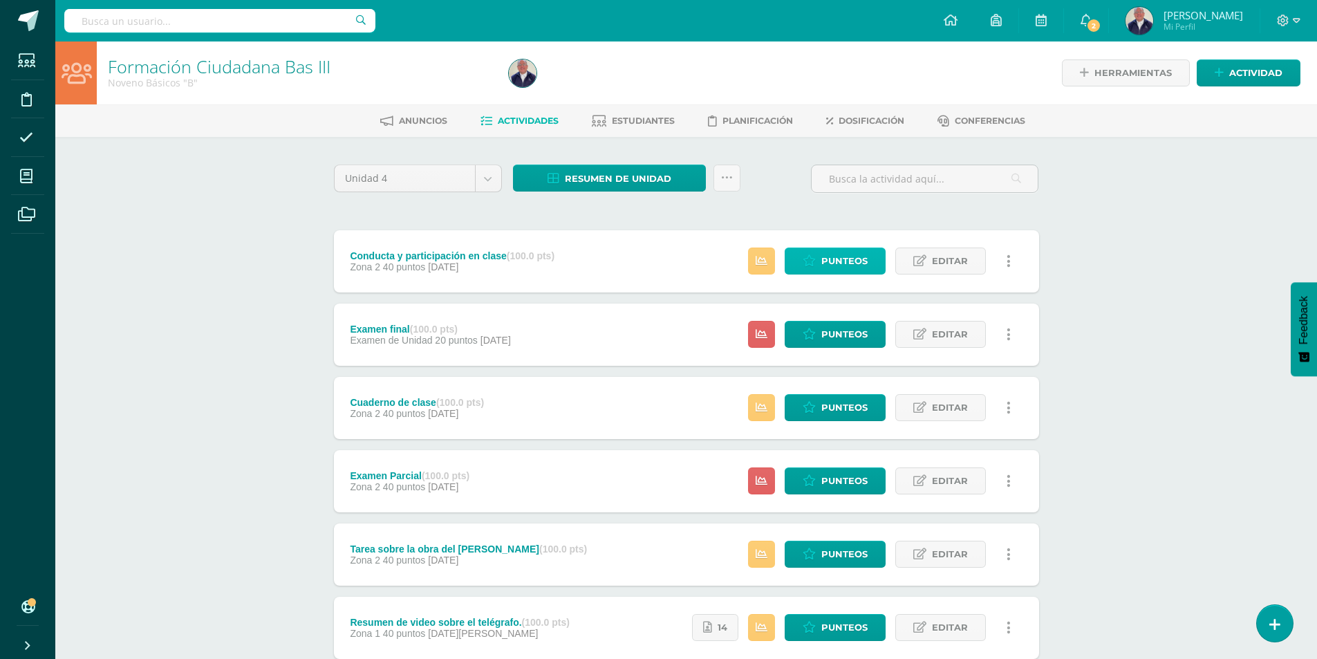
click at [830, 259] on span "Punteos" at bounding box center [844, 261] width 46 height 26
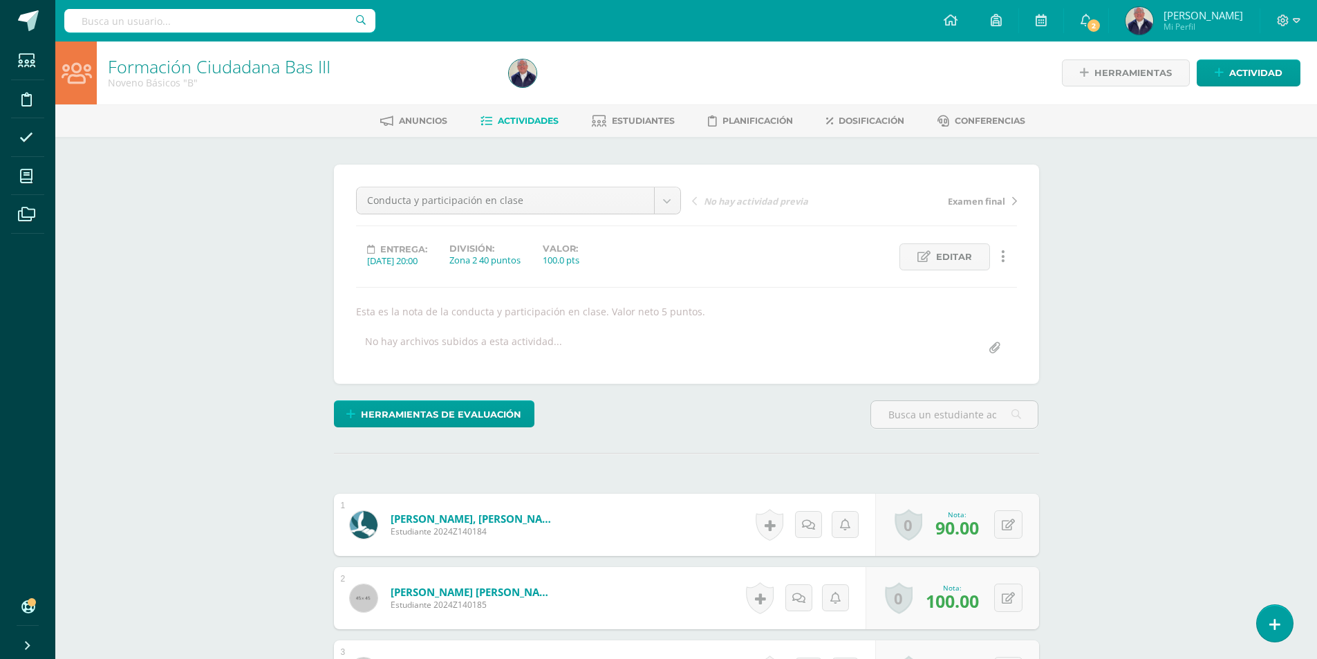
click at [504, 118] on span "Actividades" at bounding box center [528, 120] width 61 height 10
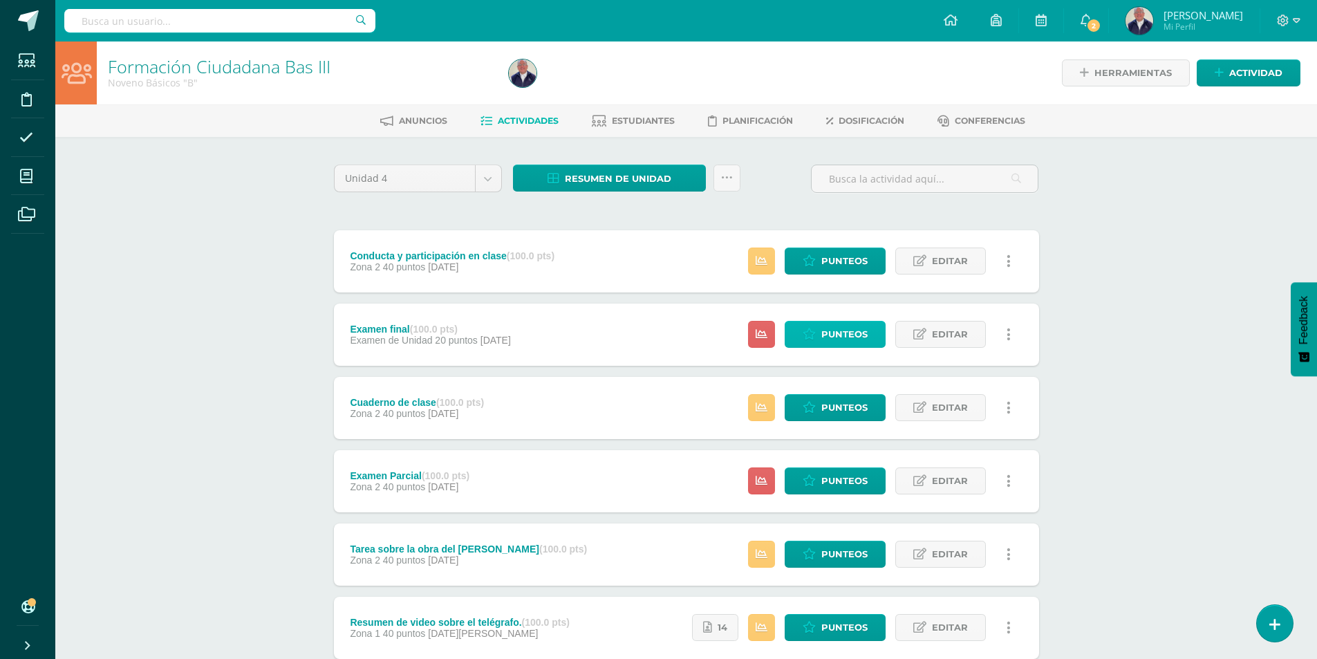
click at [817, 334] on link "Punteos" at bounding box center [835, 334] width 101 height 27
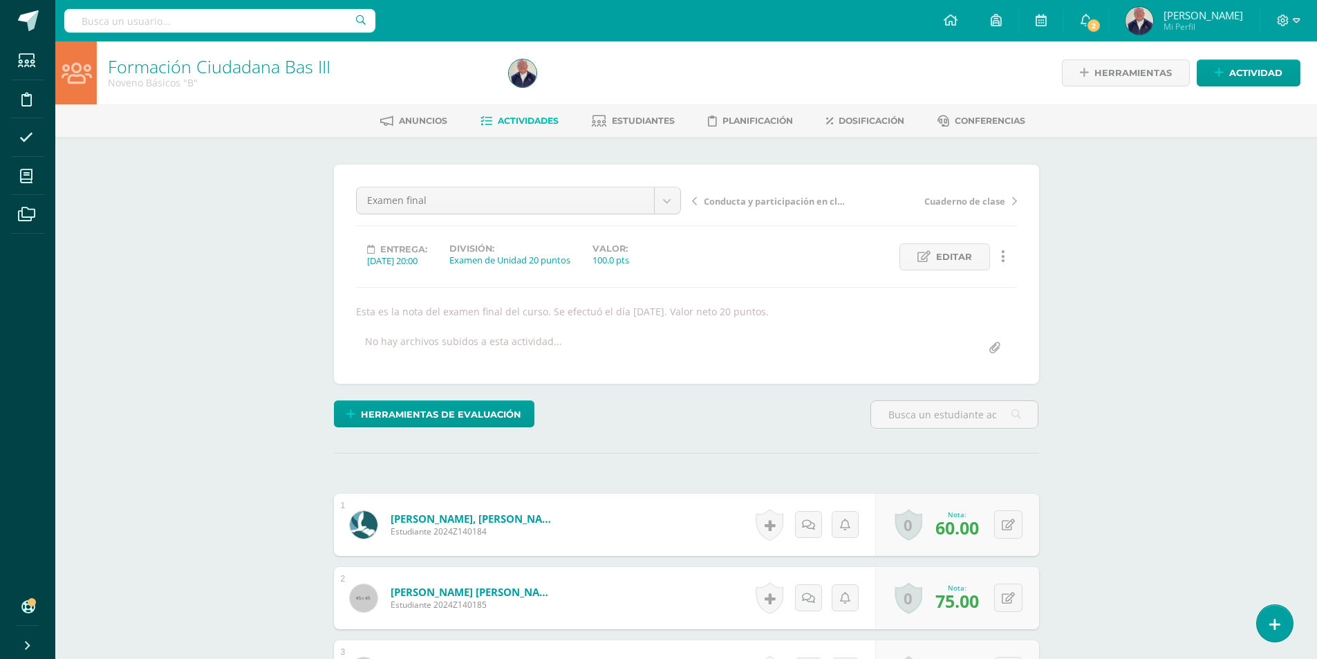
click at [512, 120] on span "Actividades" at bounding box center [528, 120] width 61 height 10
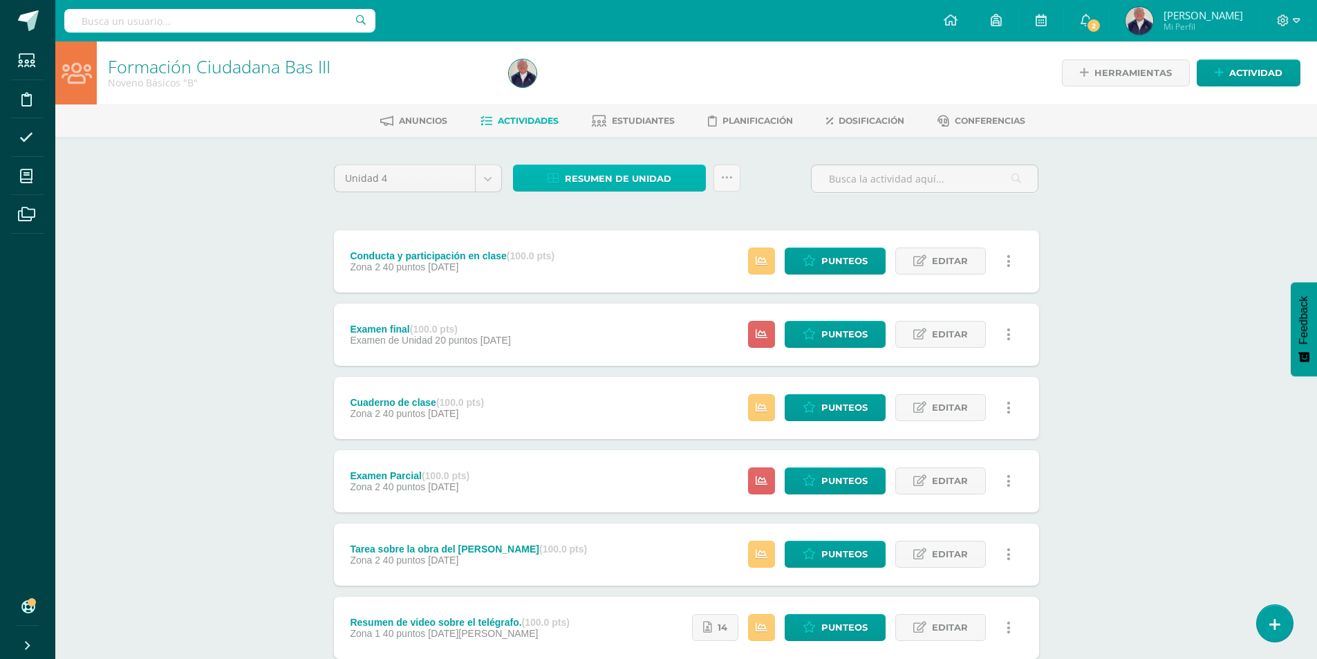
click at [595, 179] on span "Resumen de unidad" at bounding box center [618, 179] width 106 height 26
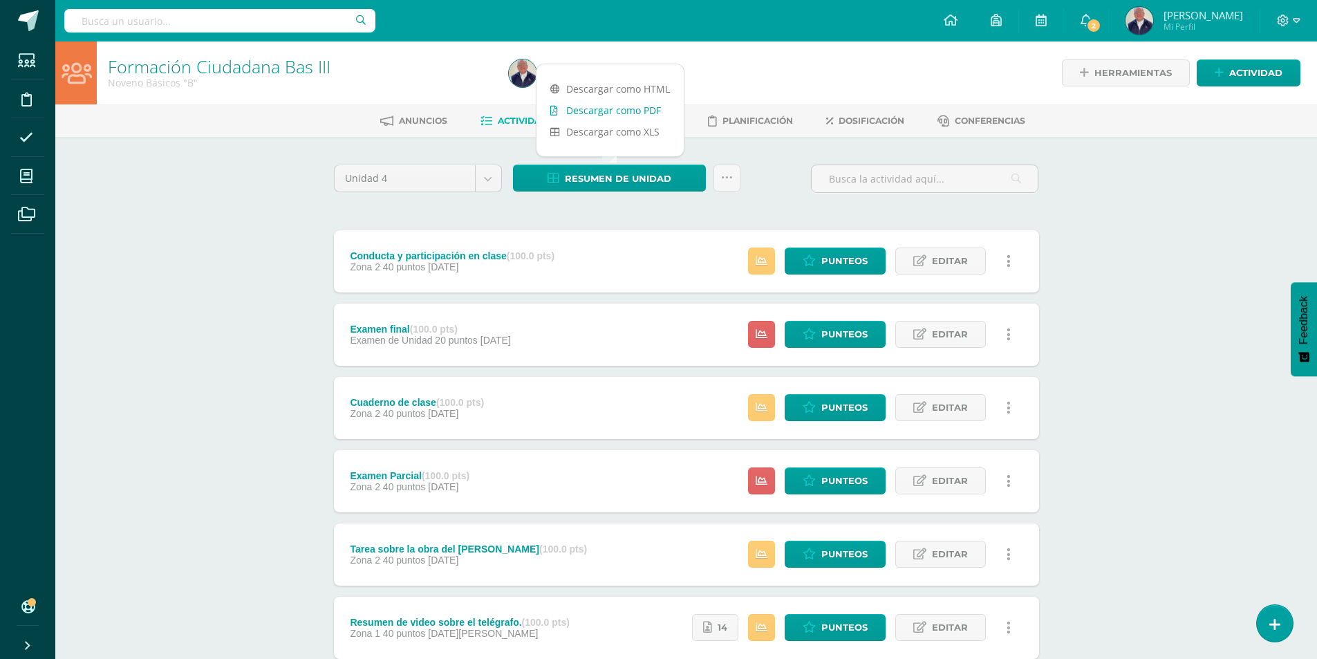
click at [581, 108] on link "Descargar como PDF" at bounding box center [610, 110] width 147 height 21
